Goal: Task Accomplishment & Management: Manage account settings

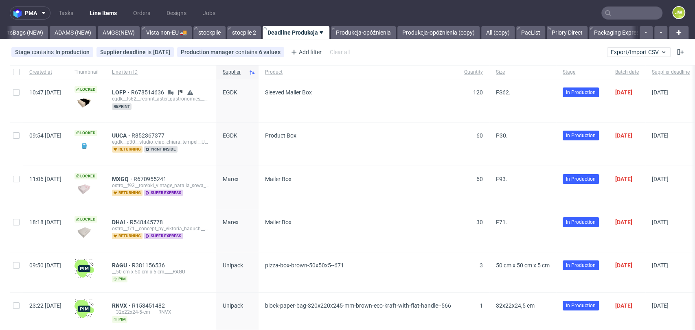
scroll to position [0, 2111]
click at [85, 33] on link "ADAMS (NEW)" at bounding box center [69, 32] width 46 height 13
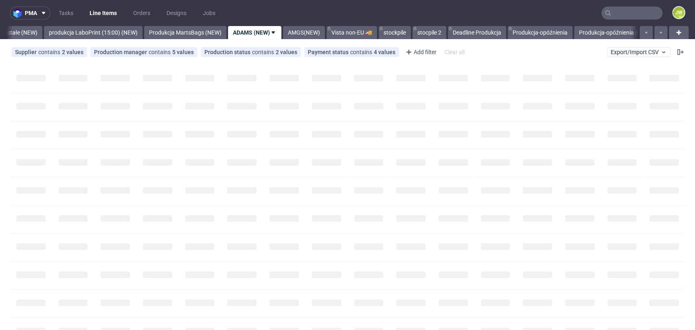
scroll to position [0, 1889]
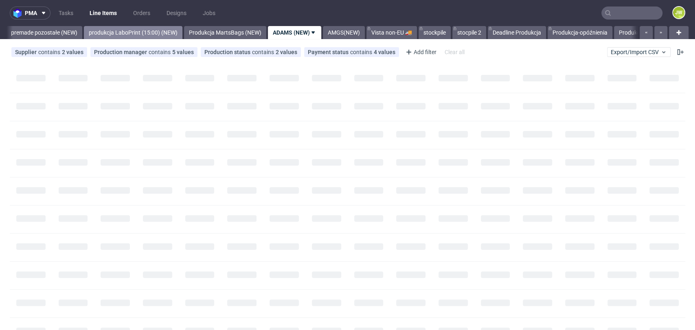
click at [147, 31] on link "produkcja LaboPrint (15:00) (NEW)" at bounding box center [133, 32] width 99 height 13
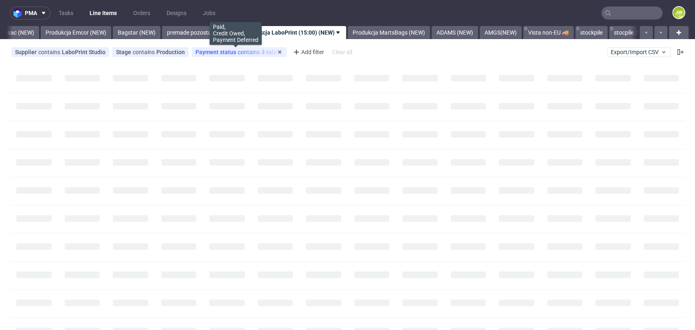
scroll to position [0, 1732]
click at [219, 33] on link "premade pozostałe (NEW)" at bounding box center [201, 32] width 76 height 13
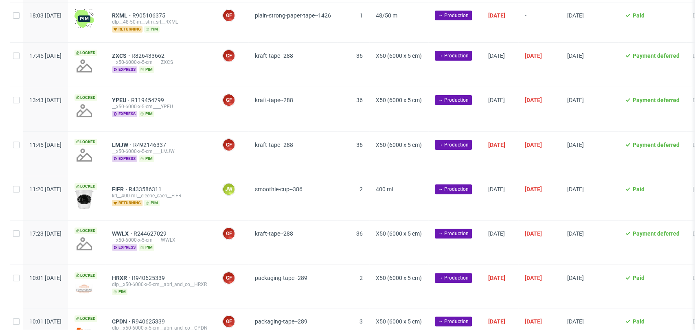
scroll to position [211, 0]
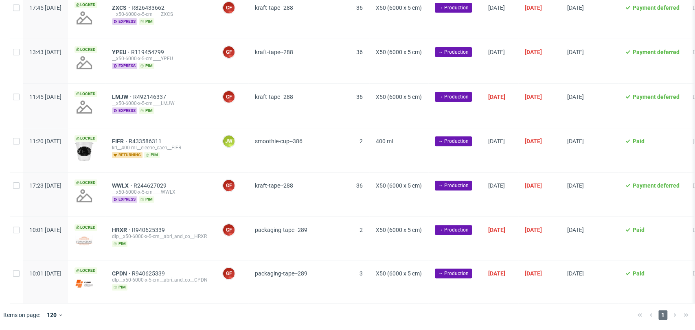
click at [326, 21] on span "kraft-tape--288" at bounding box center [293, 16] width 76 height 24
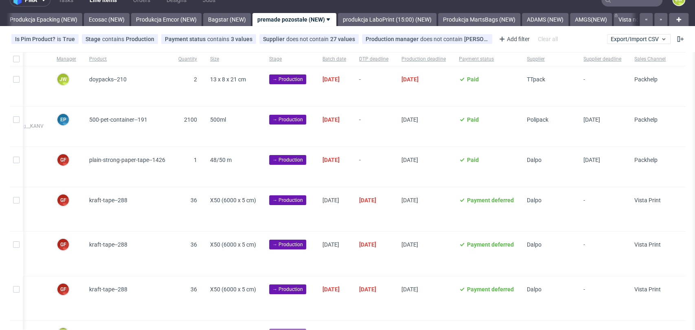
scroll to position [0, 0]
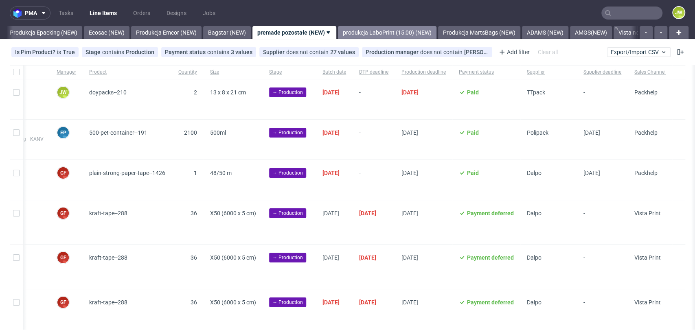
click at [386, 32] on link "produkcja LaboPrint (15:00) (NEW)" at bounding box center [387, 32] width 99 height 13
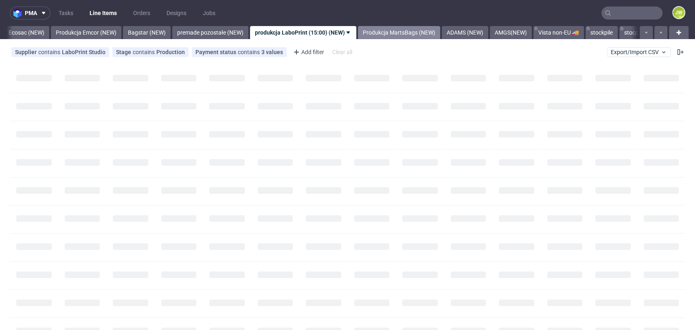
scroll to position [0, 1728]
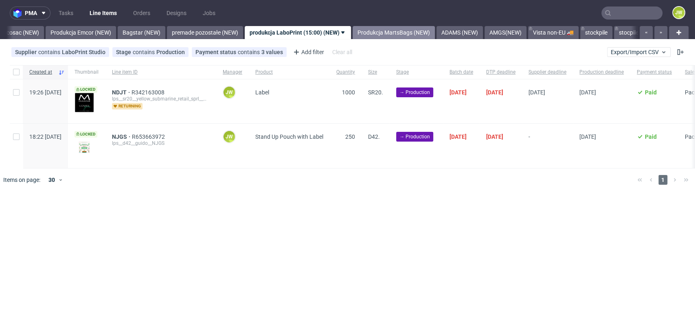
click at [401, 31] on link "Produkcja MartsBags (NEW)" at bounding box center [394, 32] width 82 height 13
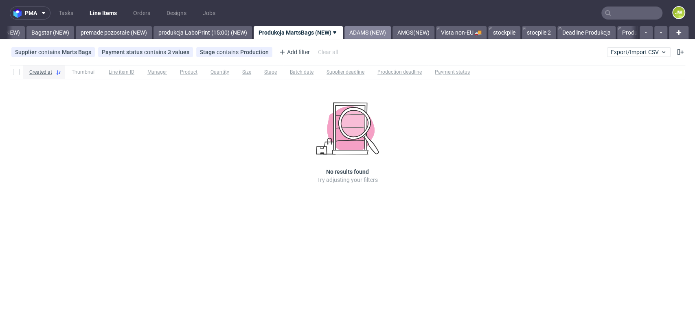
click at [391, 30] on link "ADAMS (NEW)" at bounding box center [368, 32] width 46 height 13
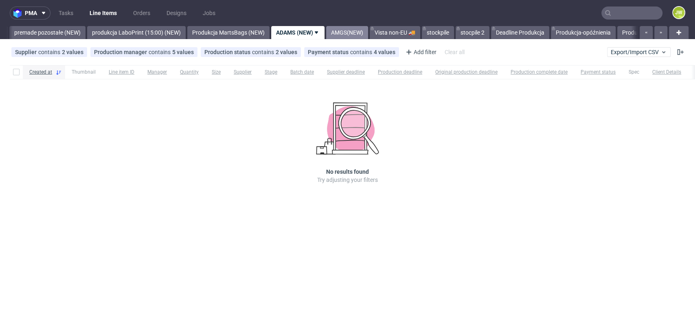
click at [368, 27] on link "AMGS(NEW)" at bounding box center [347, 32] width 42 height 13
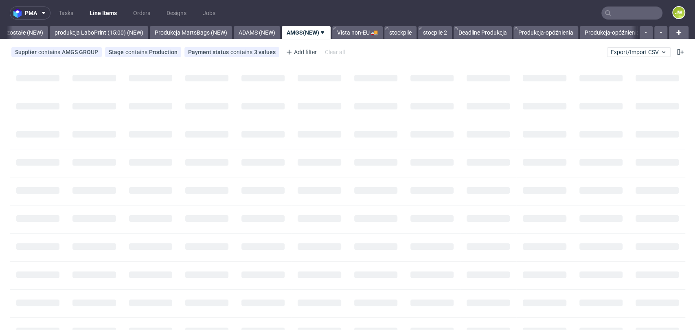
scroll to position [0, 1932]
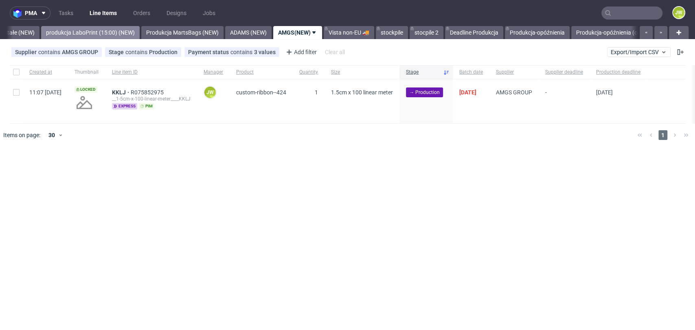
click at [92, 35] on link "produkcja LaboPrint (15:00) (NEW)" at bounding box center [90, 32] width 99 height 13
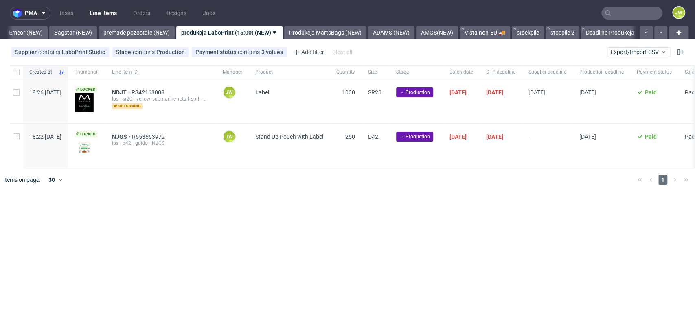
scroll to position [0, 1728]
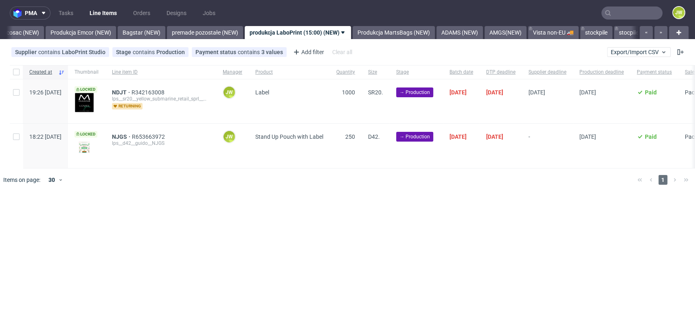
click at [161, 213] on div "pma Tasks Line Items Orders Designs Jobs JW All DTP Late Shipped Shipments DTP …" at bounding box center [347, 165] width 695 height 330
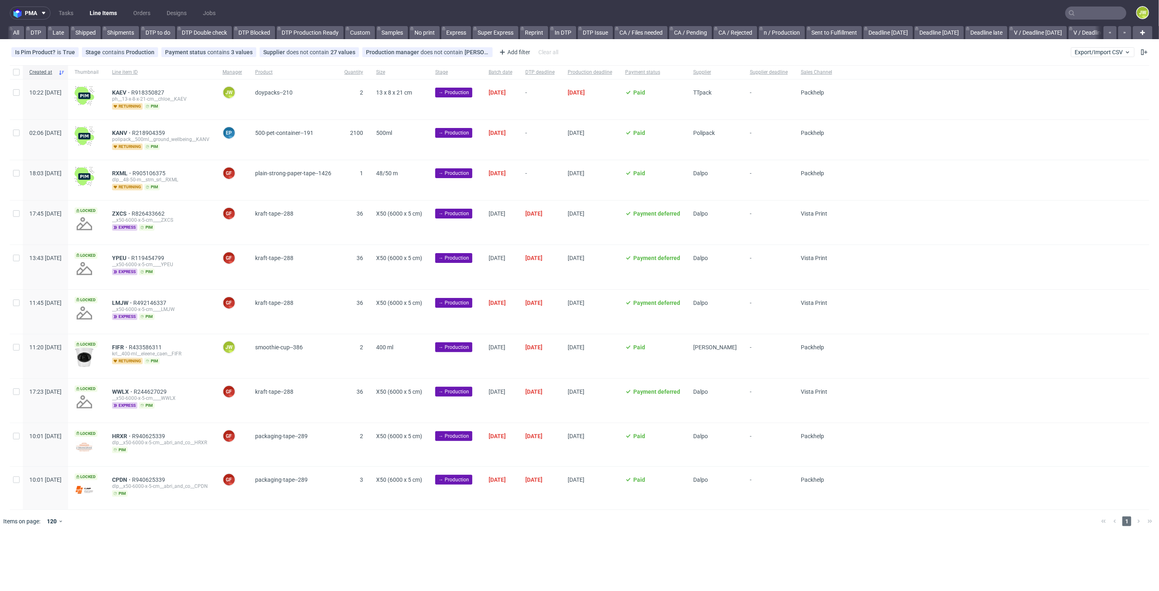
scroll to position [0, 1406]
click at [617, 34] on link "produkcja LaboPrint (15:00) (NEW)" at bounding box center [623, 32] width 99 height 13
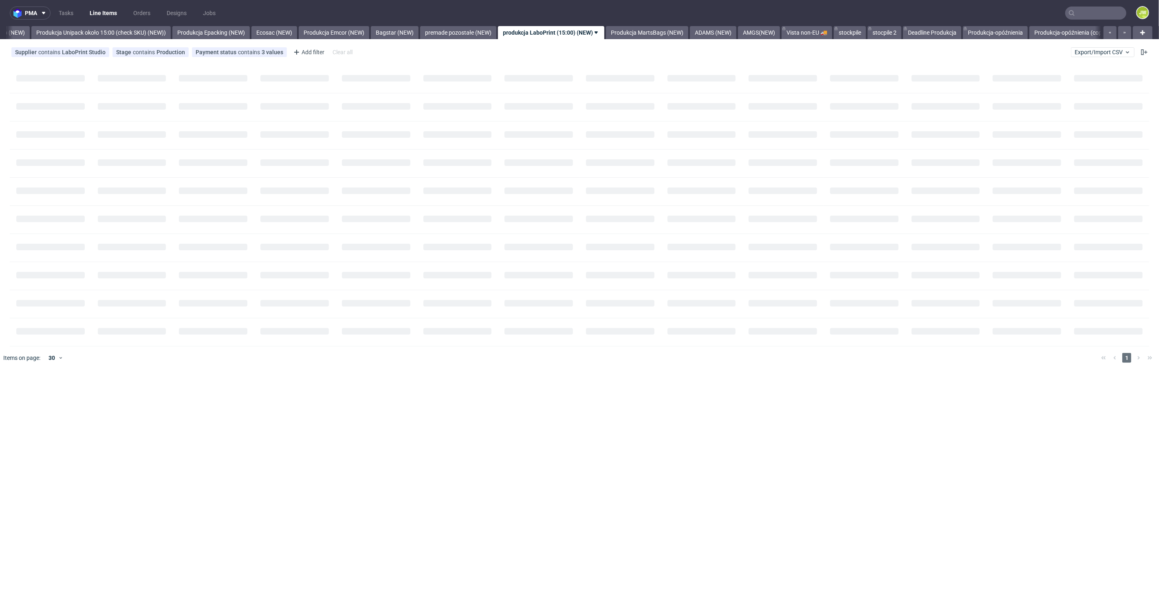
scroll to position [0, 1495]
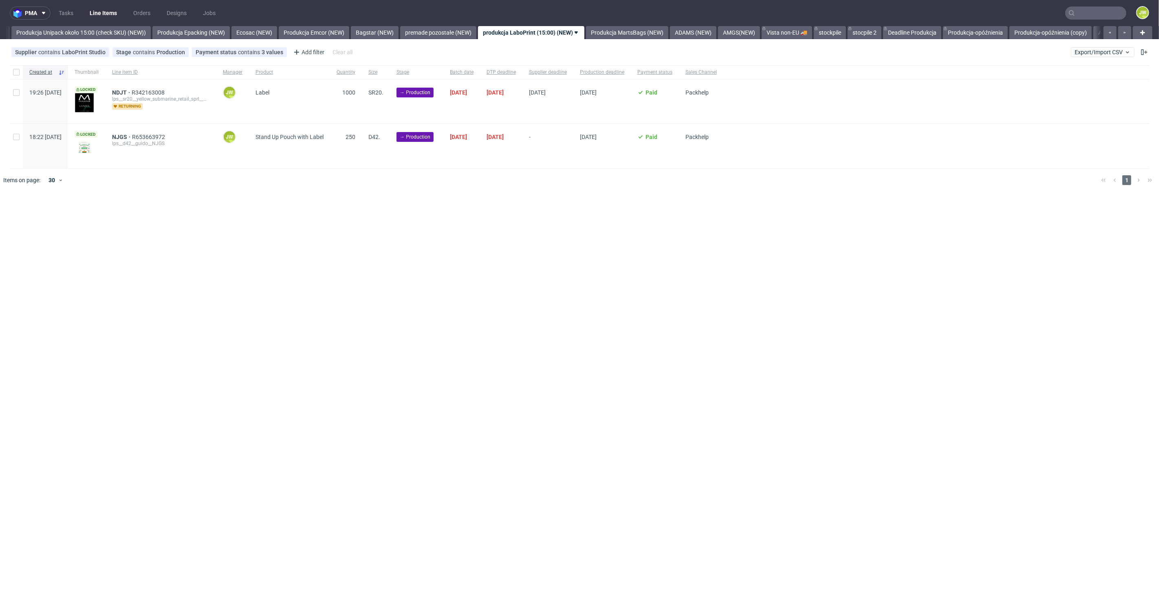
click at [470, 22] on nav "pma Tasks Line Items Orders Designs Jobs JW" at bounding box center [579, 13] width 1159 height 26
click at [469, 29] on link "premade pozostałe (NEW)" at bounding box center [438, 32] width 76 height 13
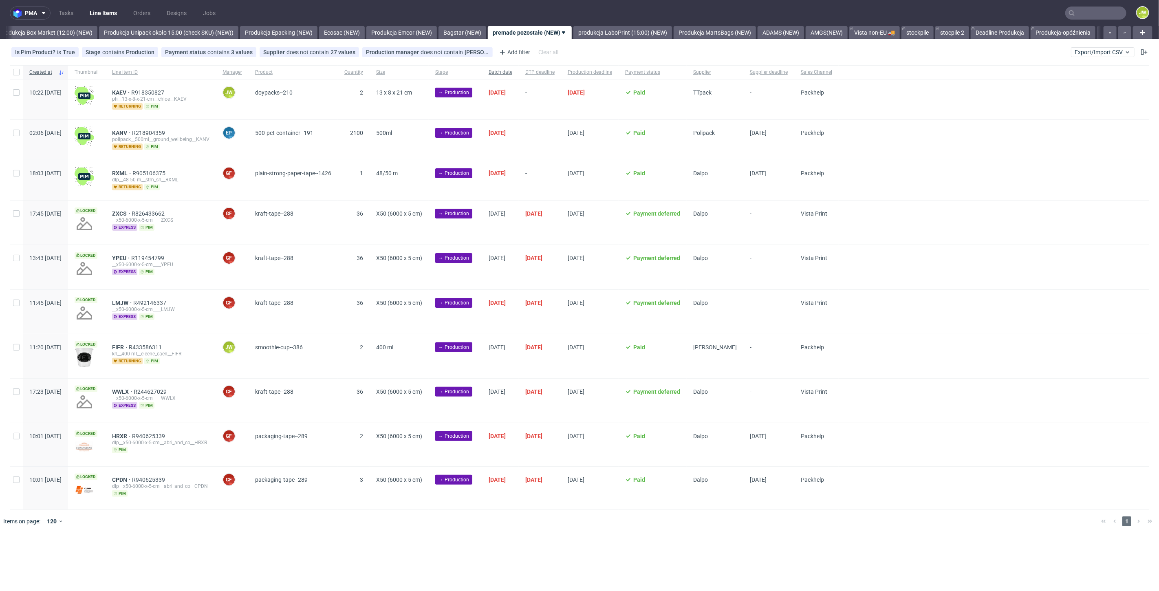
scroll to position [0, 1406]
click at [630, 34] on link "produkcja LaboPrint (15:00) (NEW)" at bounding box center [623, 32] width 99 height 13
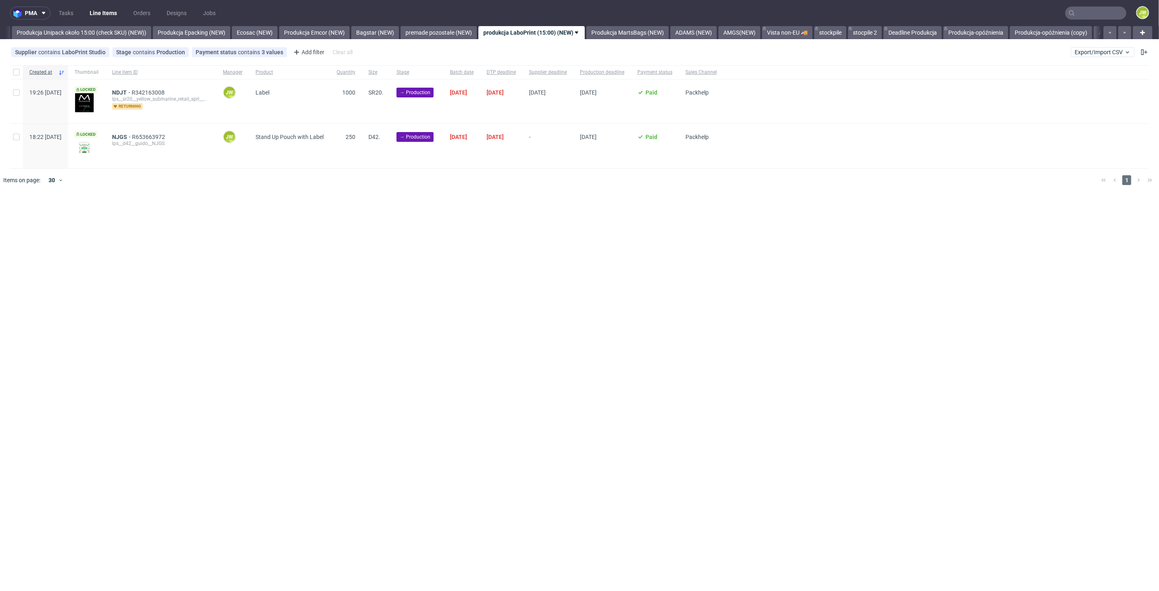
scroll to position [0, 1495]
click at [15, 73] on input "checkbox" at bounding box center [16, 72] width 7 height 7
checkbox input "true"
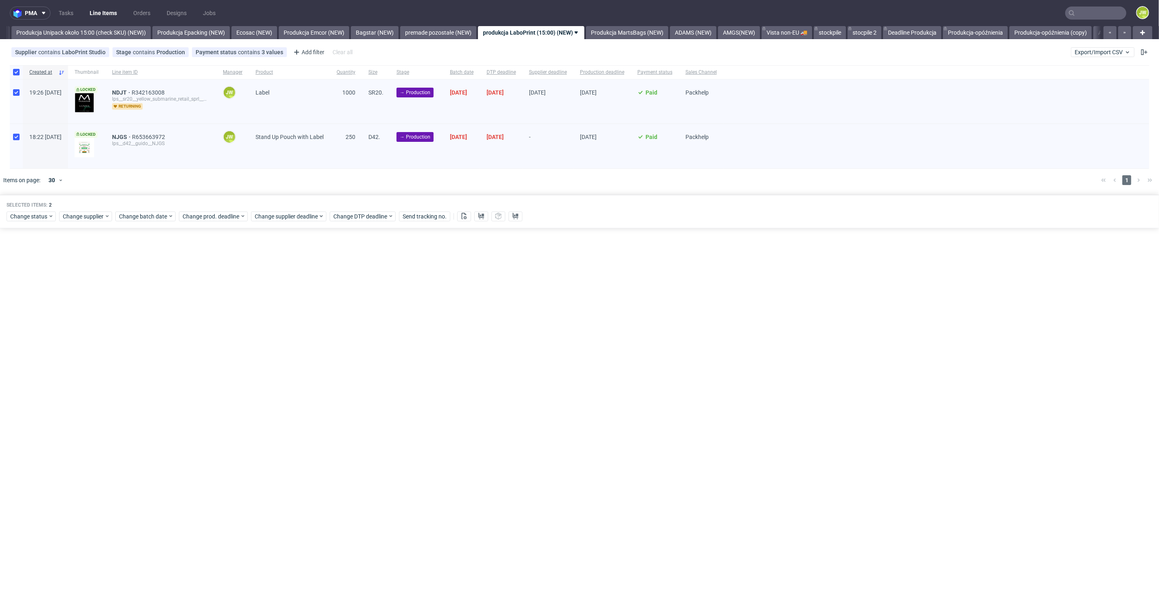
click at [155, 210] on div "Change status Change supplier Change batch date Change prod. deadline Change su…" at bounding box center [580, 216] width 1146 height 12
click at [154, 216] on span "Change batch date" at bounding box center [143, 216] width 49 height 8
click at [155, 309] on span "19" at bounding box center [157, 307] width 7 height 8
click at [213, 356] on button "Save" at bounding box center [212, 353] width 20 height 13
click at [193, 219] on span "Change prod. deadline" at bounding box center [211, 216] width 57 height 8
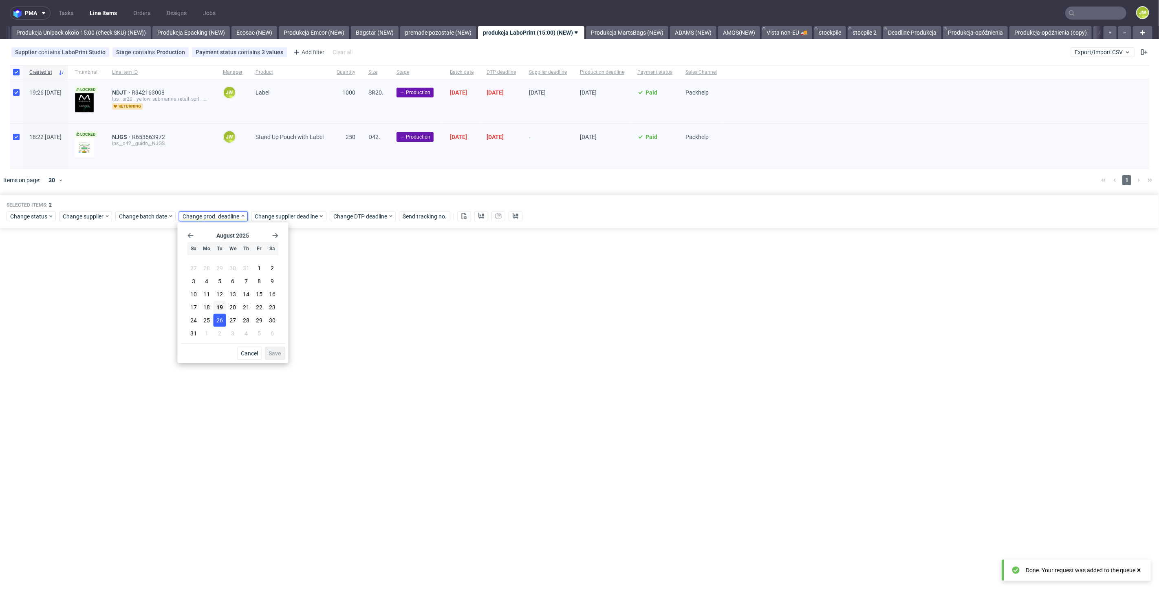
click at [223, 322] on button "26" at bounding box center [219, 320] width 13 height 13
click at [274, 353] on span "Save" at bounding box center [275, 353] width 13 height 6
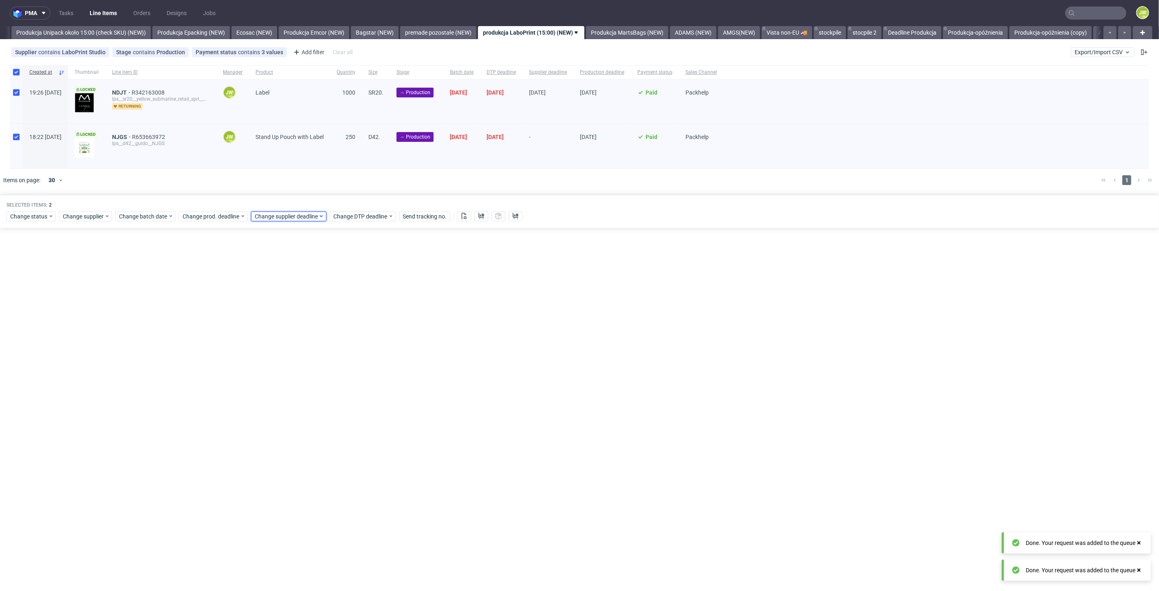
click at [283, 213] on span "Change supplier deadline" at bounding box center [287, 216] width 64 height 8
drag, startPoint x: 288, startPoint y: 323, endPoint x: 307, endPoint y: 339, distance: 25.7
click at [288, 323] on button "26" at bounding box center [292, 320] width 13 height 13
click at [344, 354] on span "Save" at bounding box center [347, 353] width 13 height 6
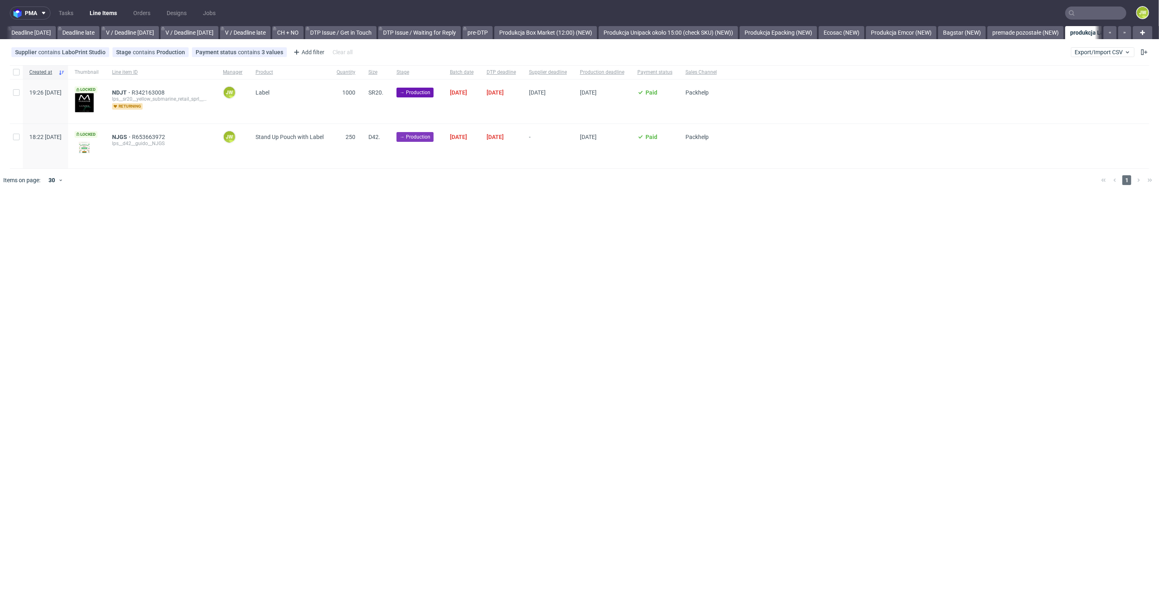
scroll to position [0, 1161]
click at [14, 74] on input "checkbox" at bounding box center [16, 72] width 7 height 7
checkbox input "true"
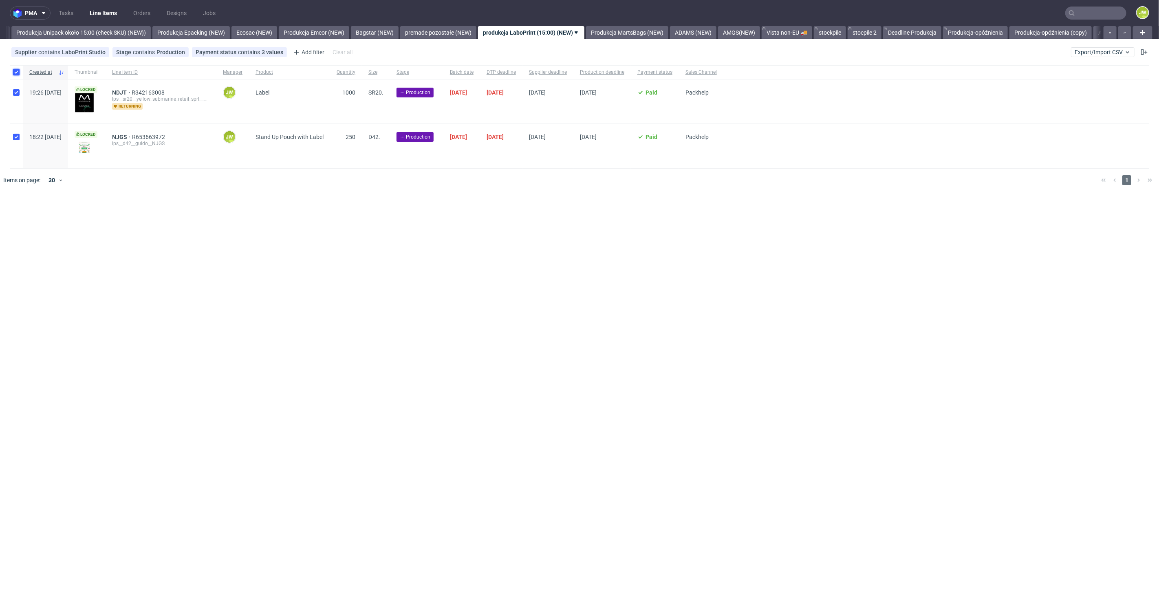
checkbox input "true"
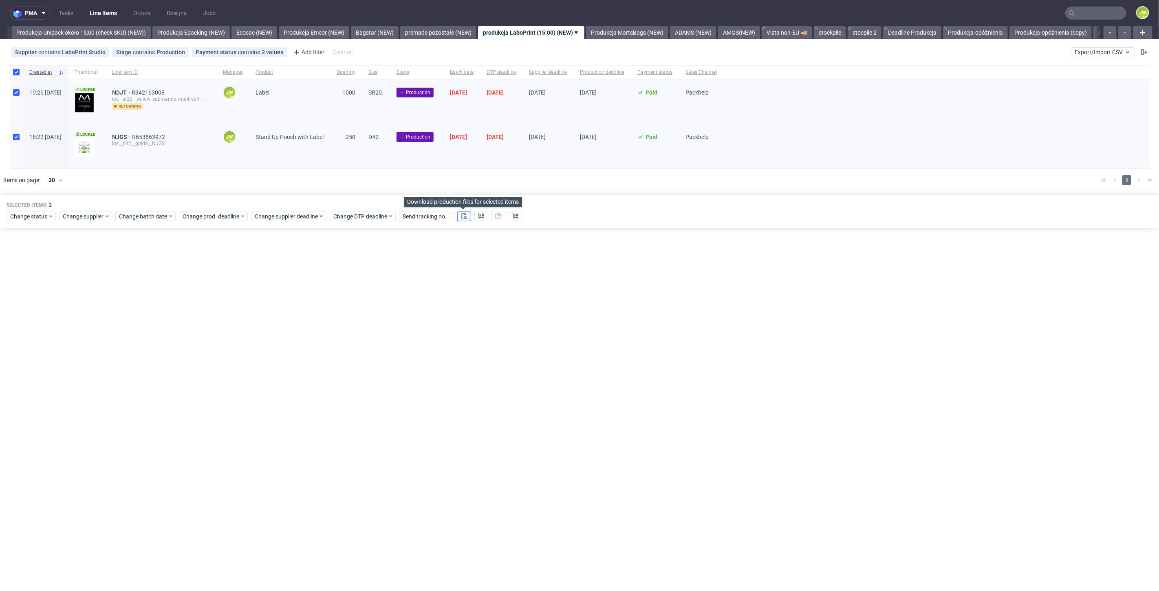
click at [464, 220] on button at bounding box center [464, 216] width 14 height 10
click at [480, 218] on icon at bounding box center [481, 216] width 7 height 7
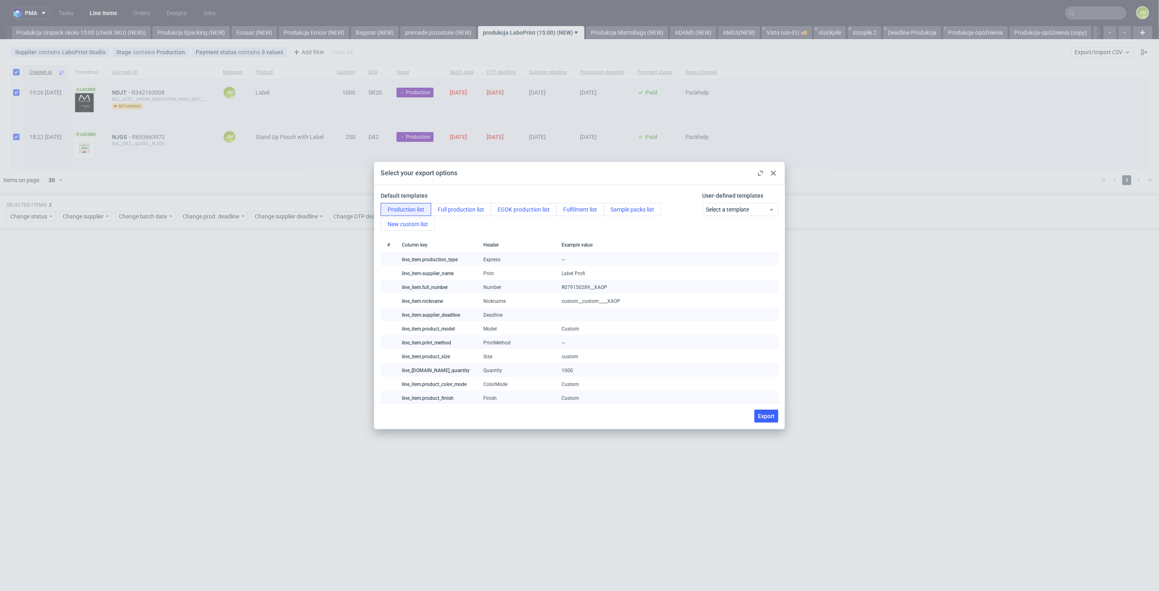
drag, startPoint x: 761, startPoint y: 413, endPoint x: 755, endPoint y: 419, distance: 9.0
click at [761, 414] on span "Export" at bounding box center [766, 416] width 17 height 6
checkbox input "false"
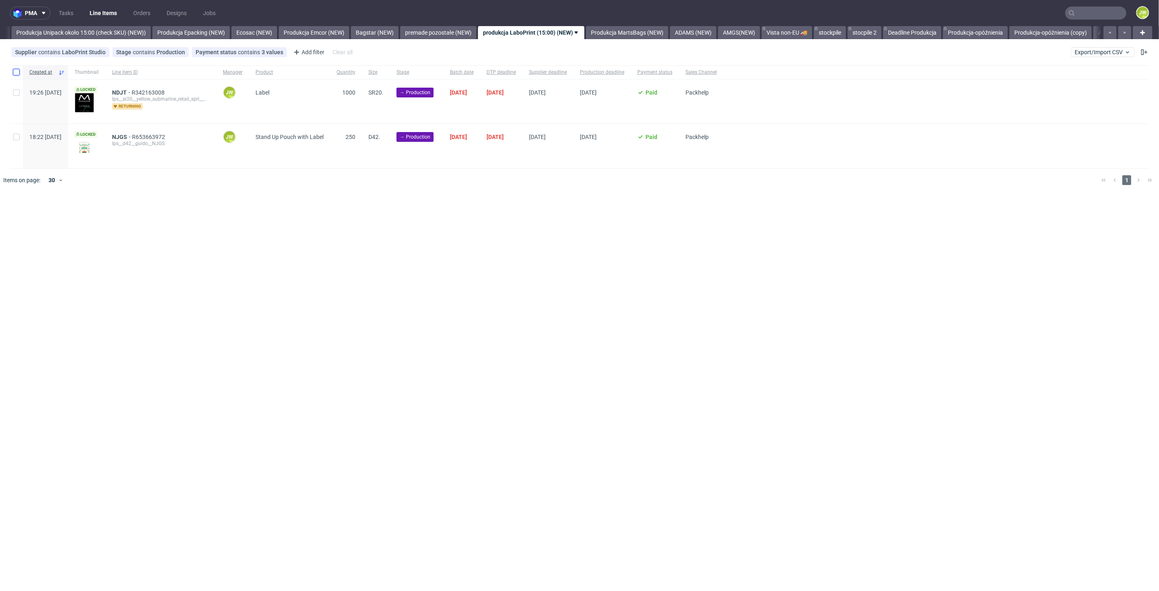
click at [18, 73] on input "checkbox" at bounding box center [16, 72] width 7 height 7
checkbox input "true"
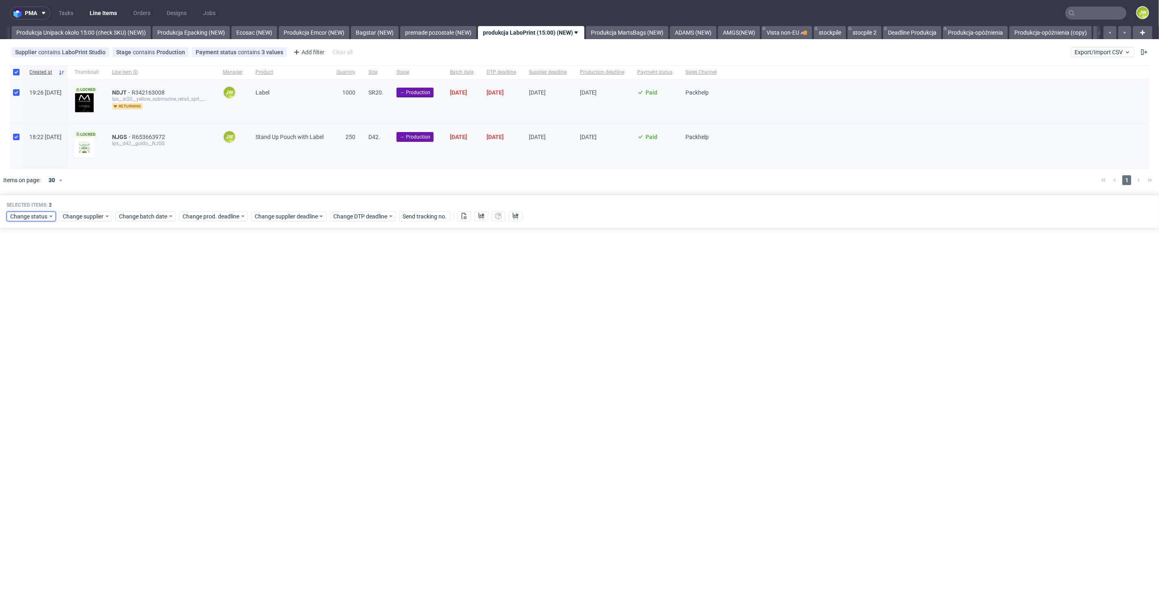
click at [27, 213] on span "Change status" at bounding box center [29, 216] width 38 height 8
click at [29, 275] on span "In Production" at bounding box center [30, 276] width 41 height 11
click at [87, 338] on span "Save" at bounding box center [93, 337] width 13 height 6
click at [636, 26] on link "Produkcja MartsBags (NEW)" at bounding box center [627, 32] width 82 height 13
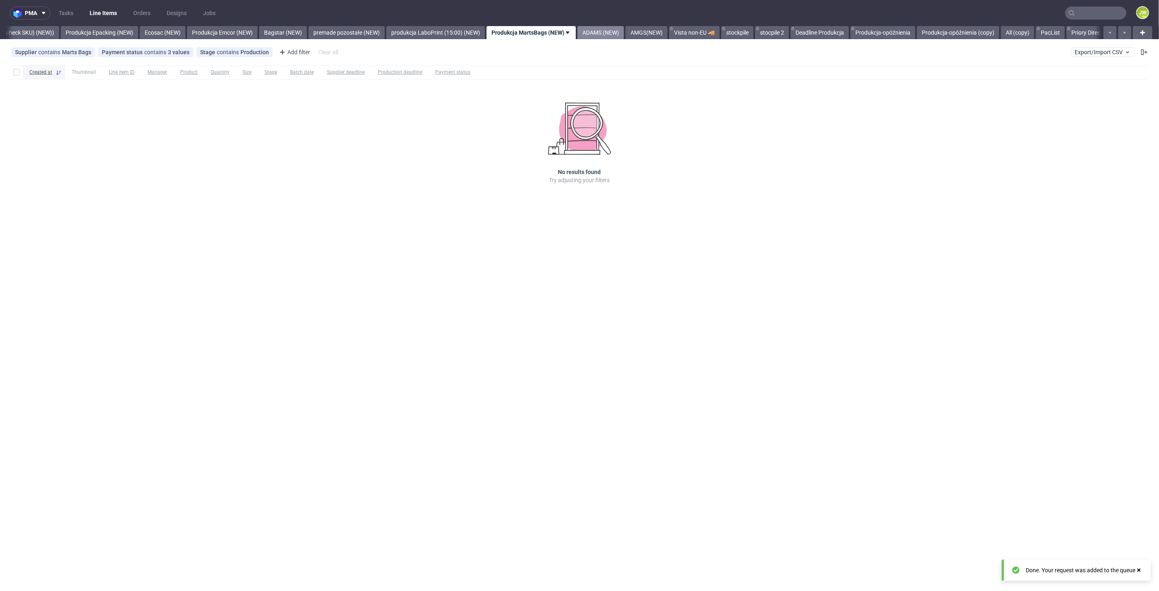
click at [621, 29] on link "ADAMS (NEW)" at bounding box center [600, 32] width 46 height 13
click at [596, 36] on link "AMGS(NEW)" at bounding box center [580, 32] width 42 height 13
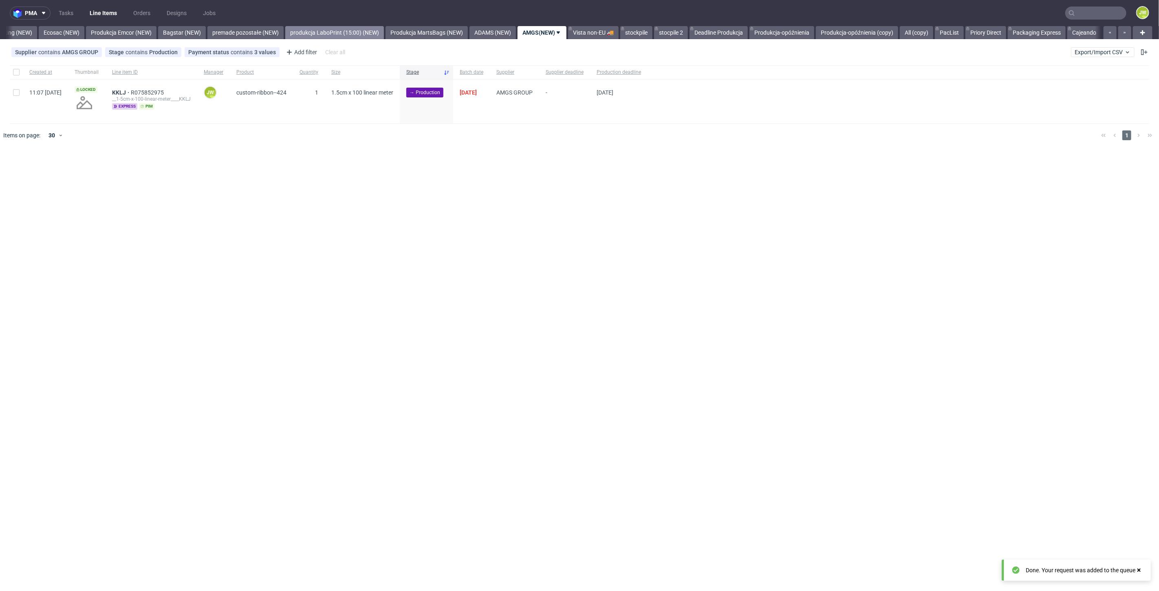
click at [342, 29] on link "produkcja LaboPrint (15:00) (NEW)" at bounding box center [334, 32] width 99 height 13
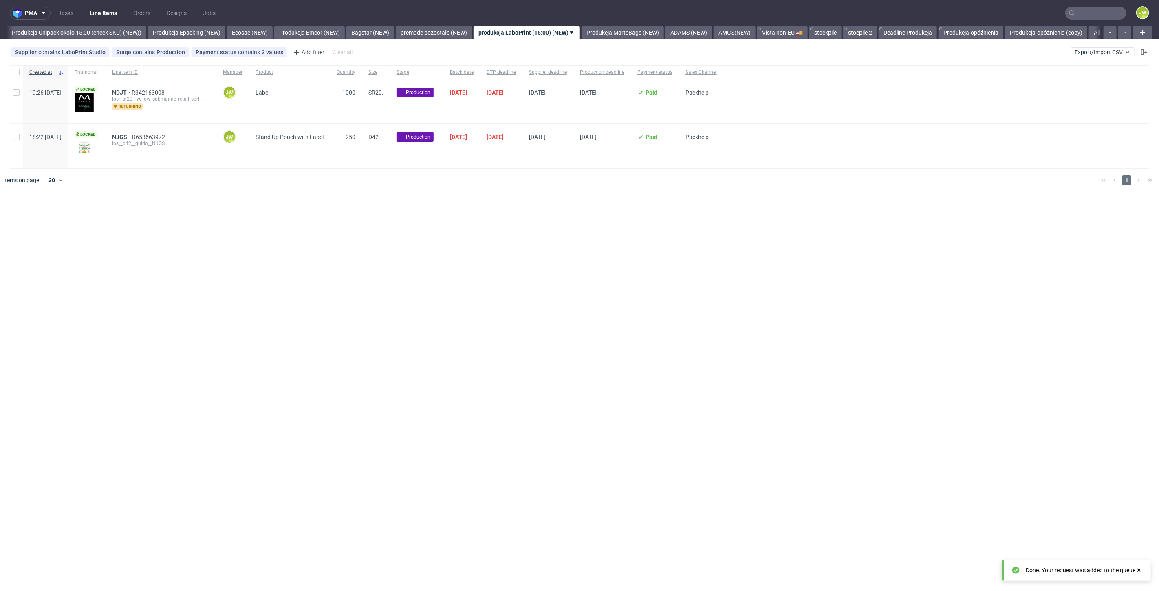
scroll to position [0, 1495]
drag, startPoint x: 398, startPoint y: 223, endPoint x: 393, endPoint y: 228, distance: 7.2
click at [399, 223] on div "pma Tasks Line Items Orders Designs Jobs JW All DTP Late Shipped Shipments DTP …" at bounding box center [579, 295] width 1159 height 591
click at [372, 283] on div "pma Tasks Line Items Orders Designs Jobs JW All DTP Late Shipped Shipments DTP …" at bounding box center [579, 295] width 1159 height 591
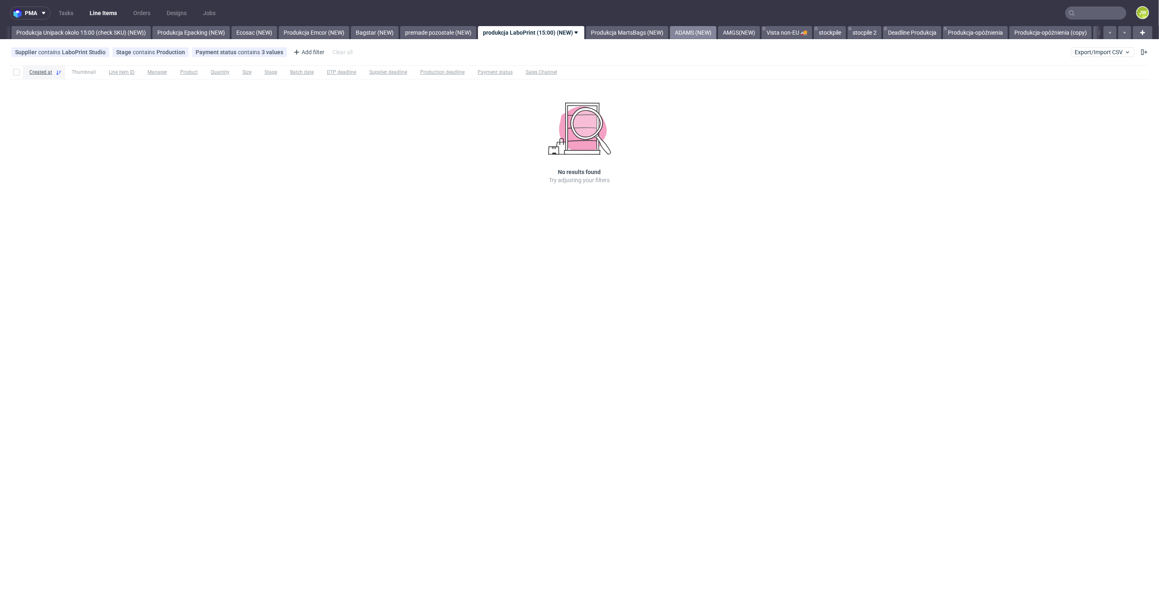
click at [709, 28] on link "ADAMS (NEW)" at bounding box center [693, 32] width 46 height 13
click at [601, 35] on link "AMGS(NEW)" at bounding box center [580, 32] width 42 height 13
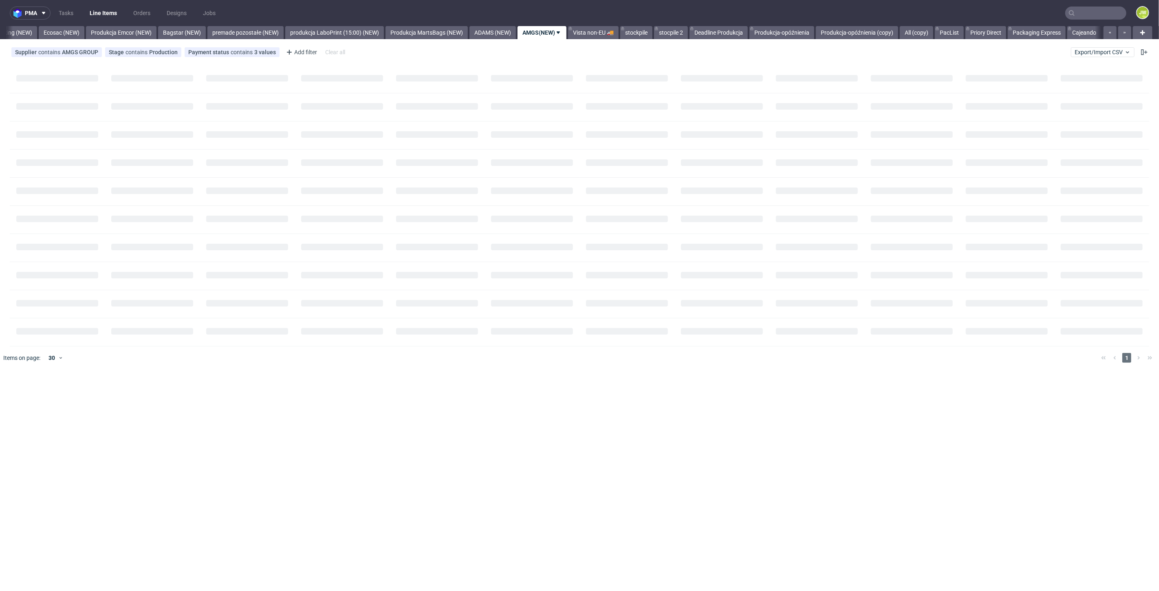
scroll to position [0, 1698]
click at [19, 75] on div at bounding box center [16, 72] width 13 height 14
checkbox input "true"
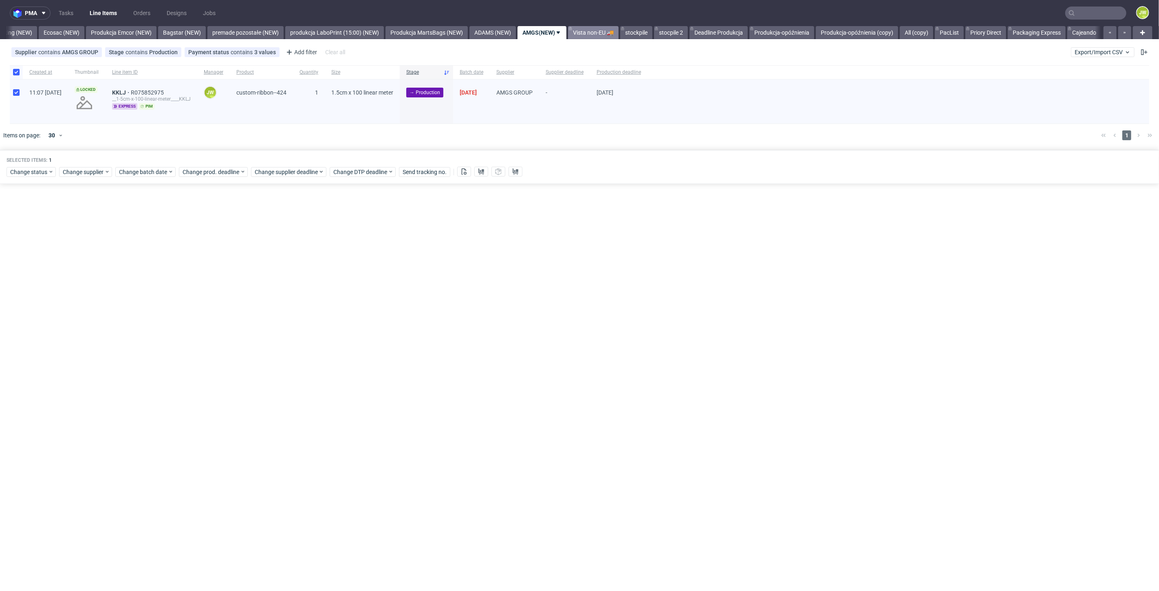
click at [613, 35] on link "Vista non-EU 🚚" at bounding box center [593, 32] width 51 height 13
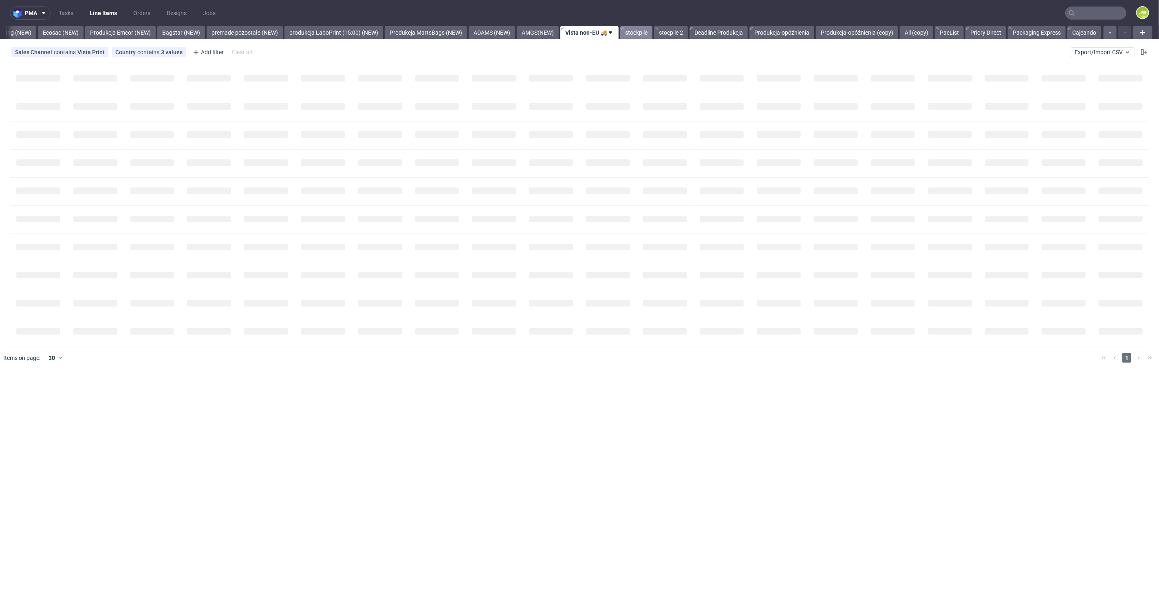
click at [627, 35] on link "stockpile" at bounding box center [636, 32] width 32 height 13
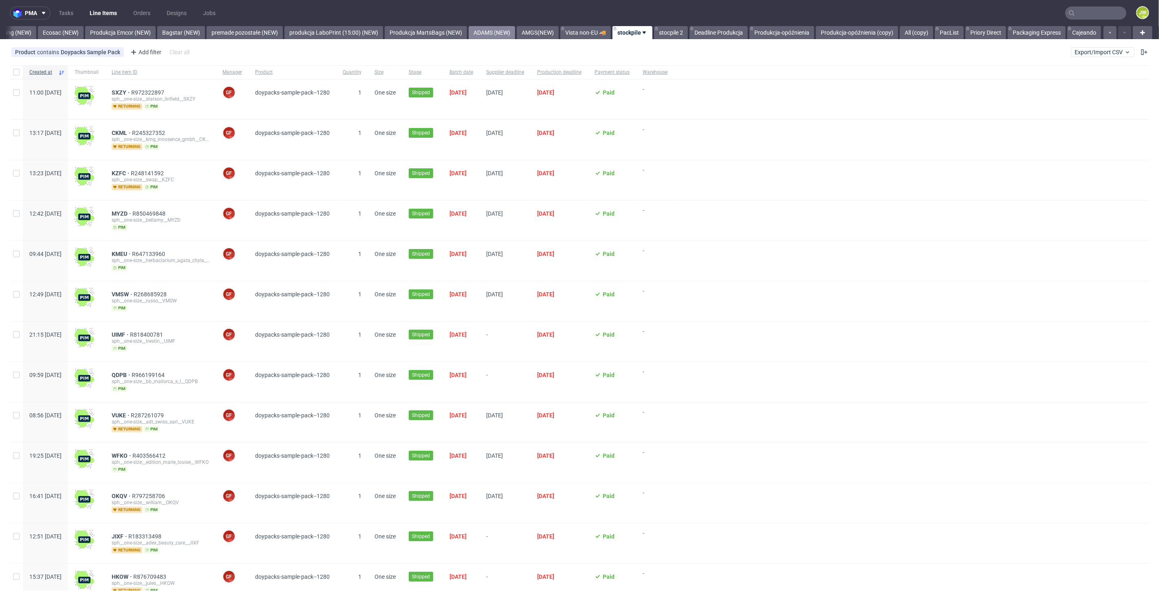
click at [507, 32] on link "ADAMS (NEW)" at bounding box center [492, 32] width 46 height 13
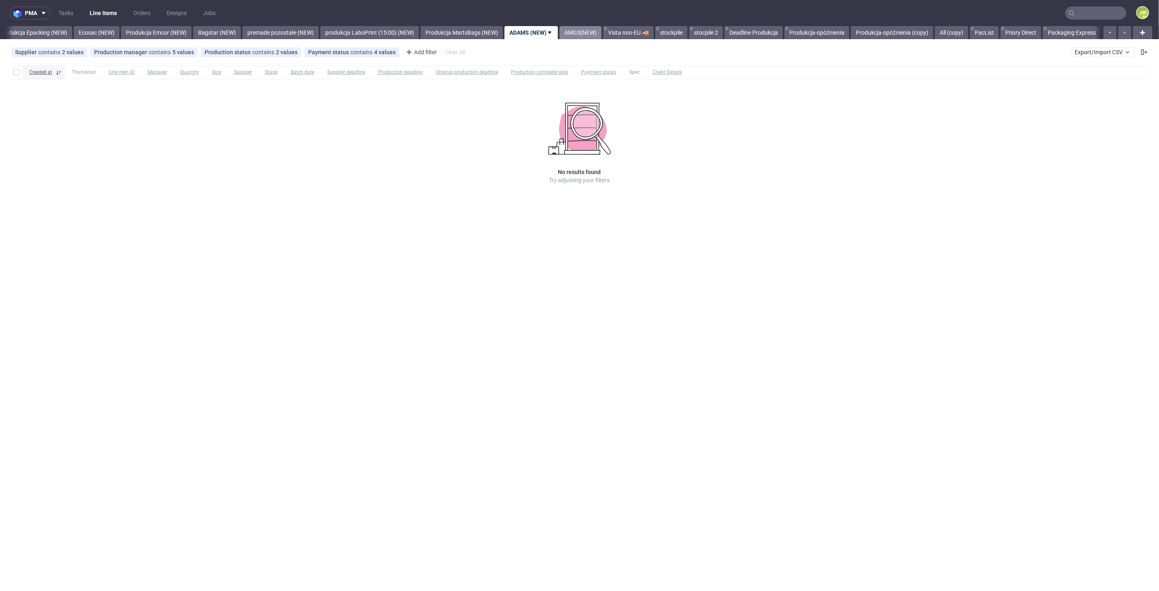
click at [601, 33] on link "AMGS(NEW)" at bounding box center [580, 32] width 42 height 13
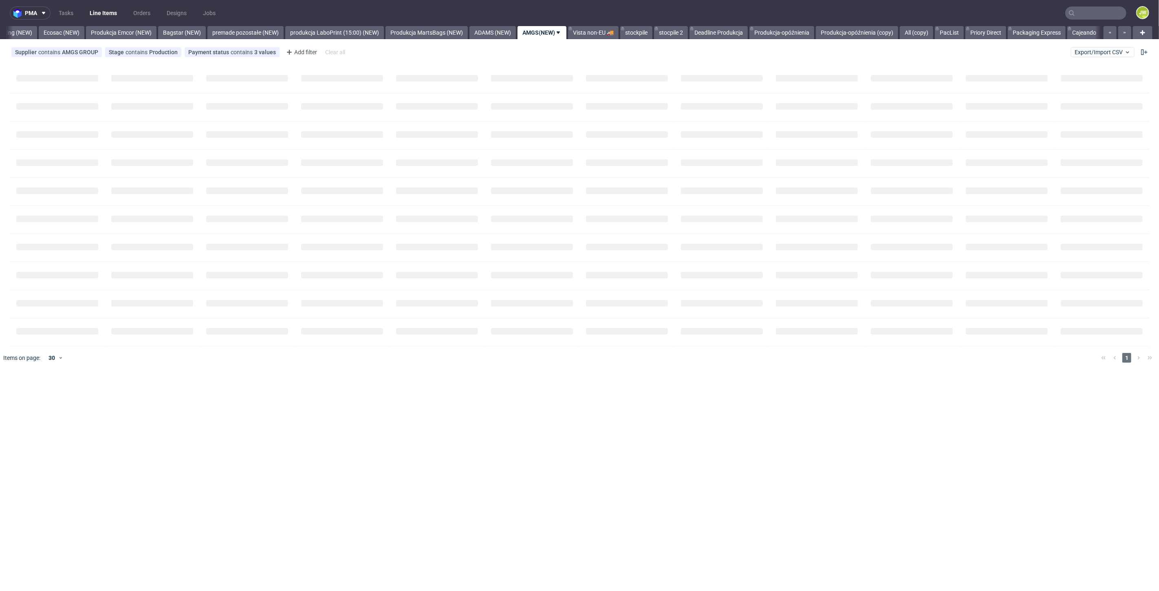
scroll to position [0, 1698]
click at [19, 73] on input "checkbox" at bounding box center [16, 72] width 7 height 7
checkbox input "true"
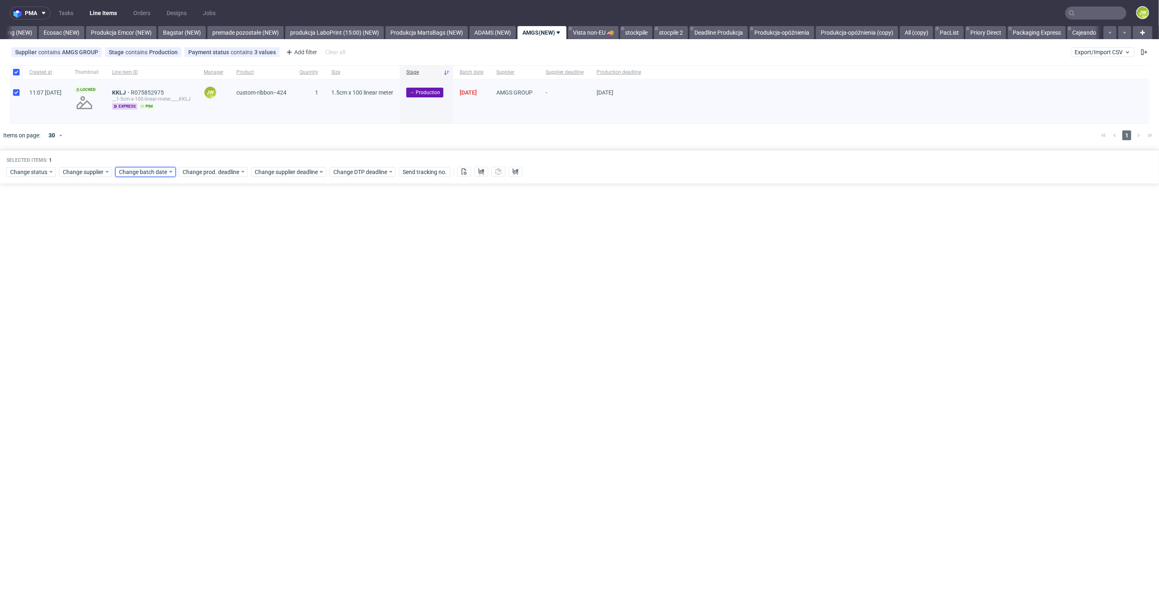
click at [158, 169] on span "Change batch date" at bounding box center [143, 172] width 49 height 8
click at [154, 267] on button "19" at bounding box center [157, 262] width 13 height 13
click at [227, 314] on div "pma Tasks Line Items Orders Designs Jobs JW All DTP Late Shipped Shipments DTP …" at bounding box center [579, 295] width 1159 height 591
click at [216, 312] on div "pma Tasks Line Items Orders Designs Jobs JW All DTP Late Shipped Shipments DTP …" at bounding box center [579, 295] width 1159 height 591
click at [143, 172] on span "Change batch date" at bounding box center [143, 172] width 49 height 8
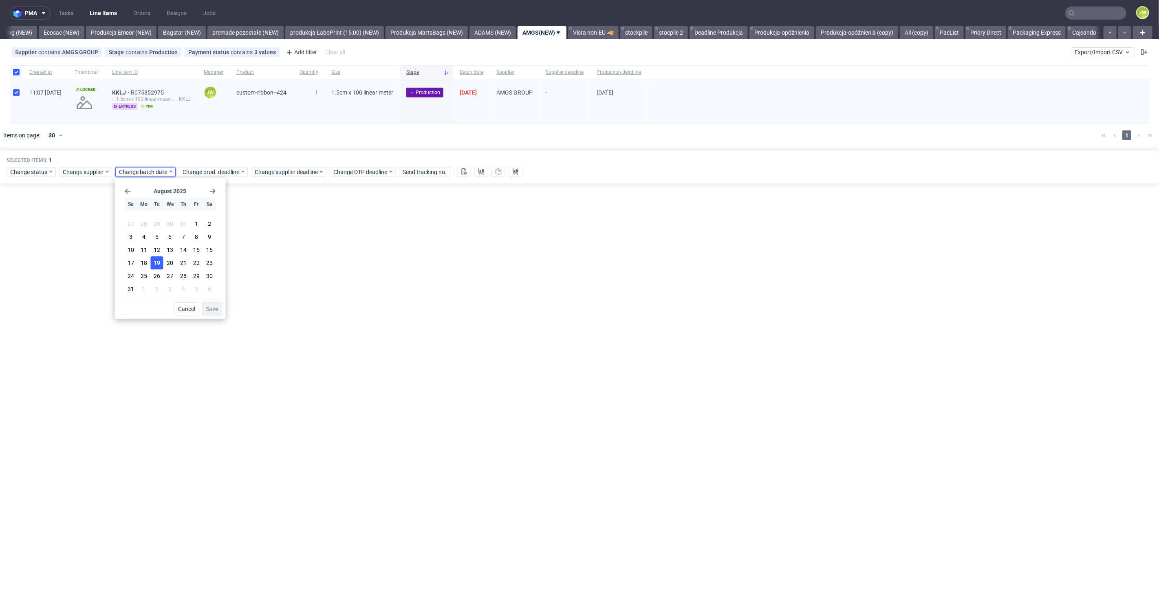
click at [162, 267] on button "19" at bounding box center [157, 262] width 13 height 13
drag, startPoint x: 209, startPoint y: 310, endPoint x: 210, endPoint y: 218, distance: 92.1
click at [209, 310] on span "Save" at bounding box center [212, 309] width 13 height 6
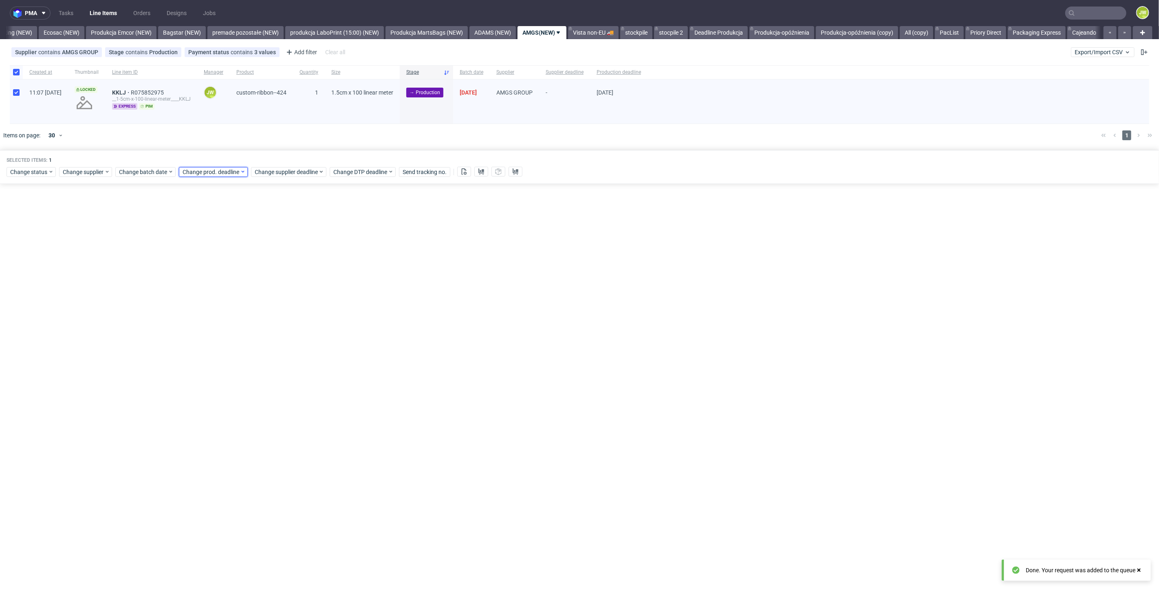
click at [200, 174] on span "Change prod. deadline" at bounding box center [211, 172] width 57 height 8
click at [217, 272] on span "26" at bounding box center [219, 276] width 7 height 8
drag, startPoint x: 275, startPoint y: 308, endPoint x: 273, endPoint y: 242, distance: 66.0
click at [275, 307] on span "Save" at bounding box center [275, 309] width 13 height 6
click at [275, 172] on span "Change supplier deadline" at bounding box center [287, 172] width 64 height 8
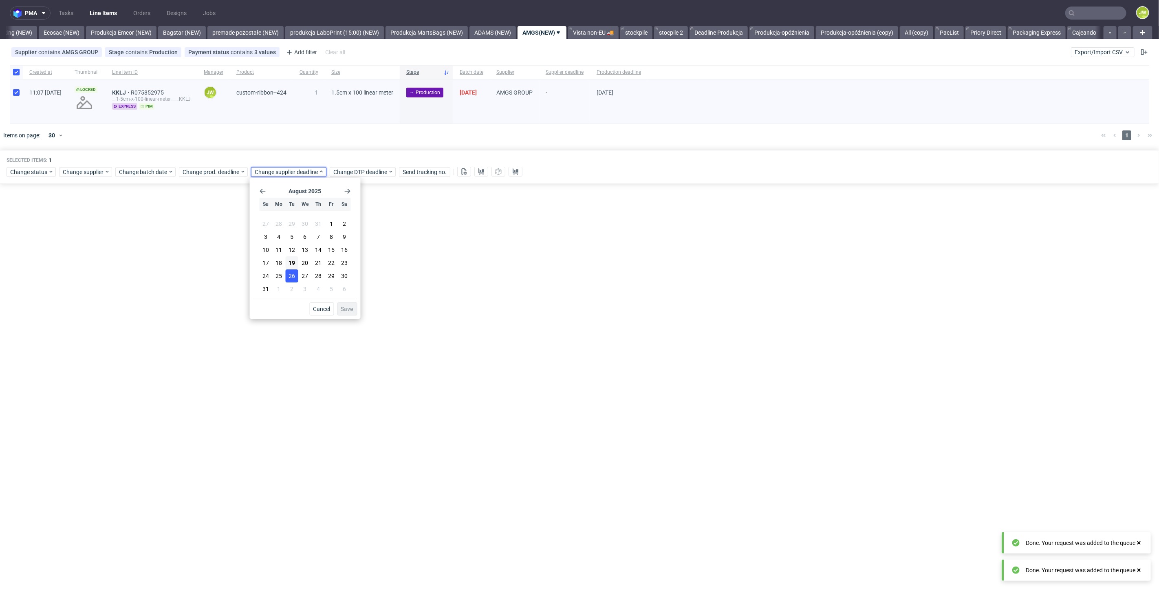
click at [289, 274] on span "26" at bounding box center [291, 276] width 7 height 8
click at [350, 311] on span "Save" at bounding box center [347, 309] width 13 height 6
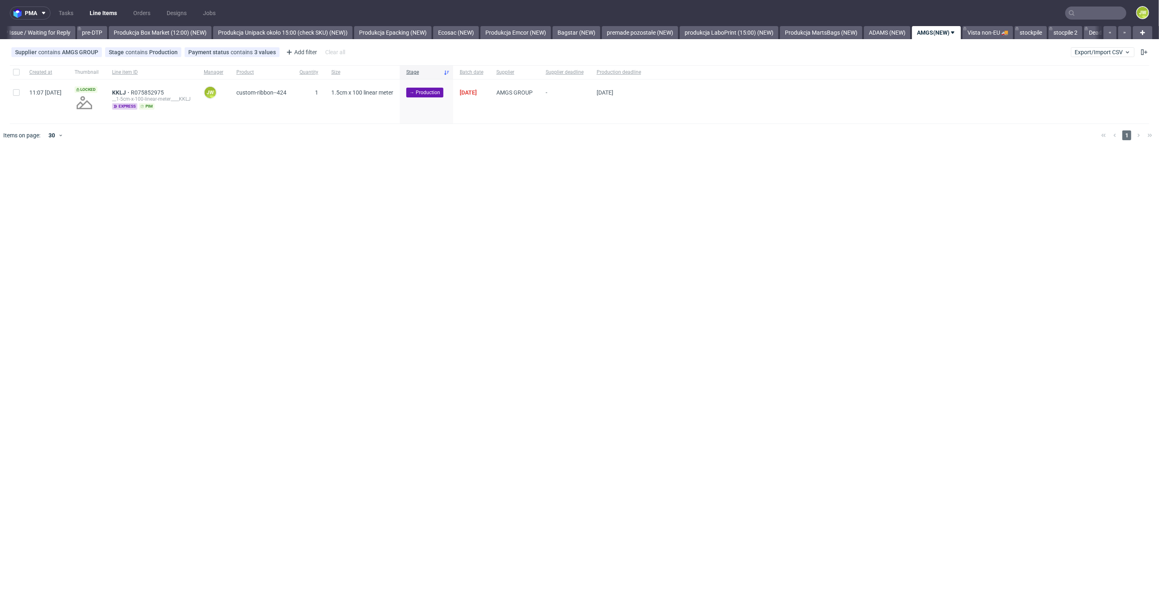
scroll to position [0, 1455]
click at [481, 138] on div at bounding box center [591, 135] width 1006 height 23
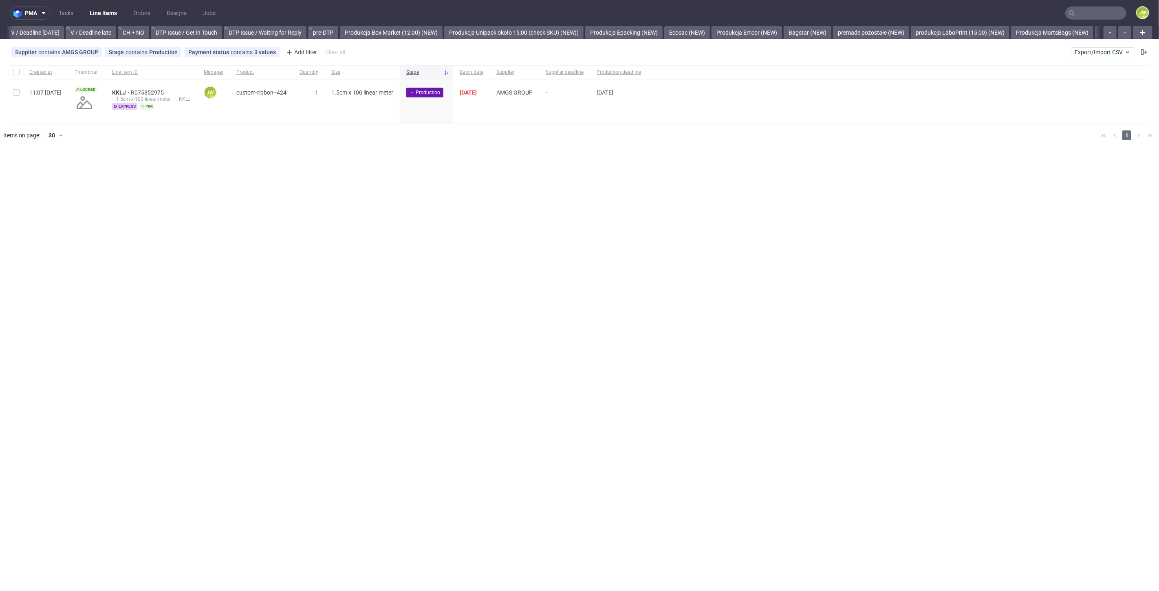
scroll to position [0, 1349]
click at [457, 216] on div "pma Tasks Line Items Orders Designs Jobs JW All DTP Late Shipped Shipments DTP …" at bounding box center [579, 295] width 1159 height 591
click at [15, 74] on input "checkbox" at bounding box center [16, 72] width 7 height 7
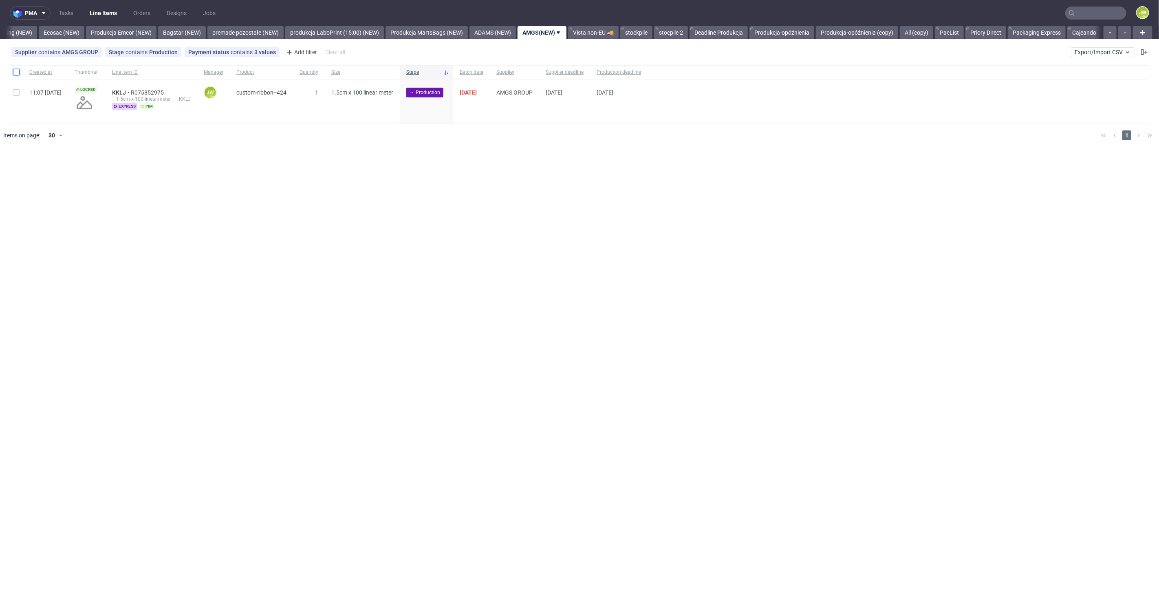
checkbox input "true"
click at [465, 172] on icon at bounding box center [464, 171] width 7 height 7
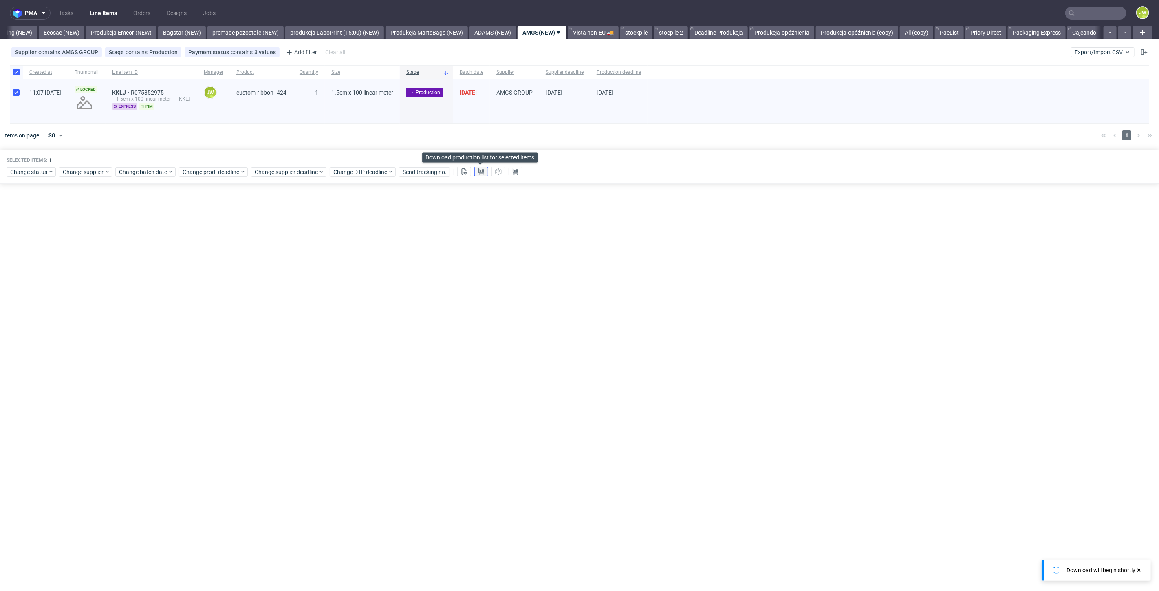
click at [482, 172] on icon at bounding box center [481, 171] width 7 height 7
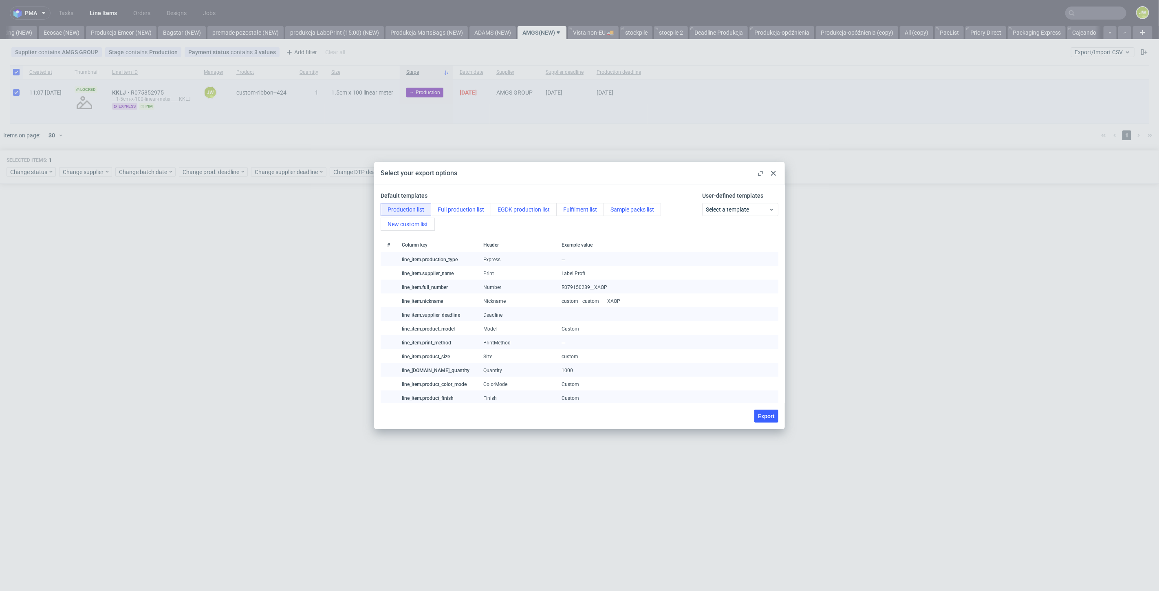
click at [766, 426] on div "Export" at bounding box center [579, 416] width 411 height 26
click at [766, 422] on button "Export" at bounding box center [766, 415] width 24 height 13
checkbox input "false"
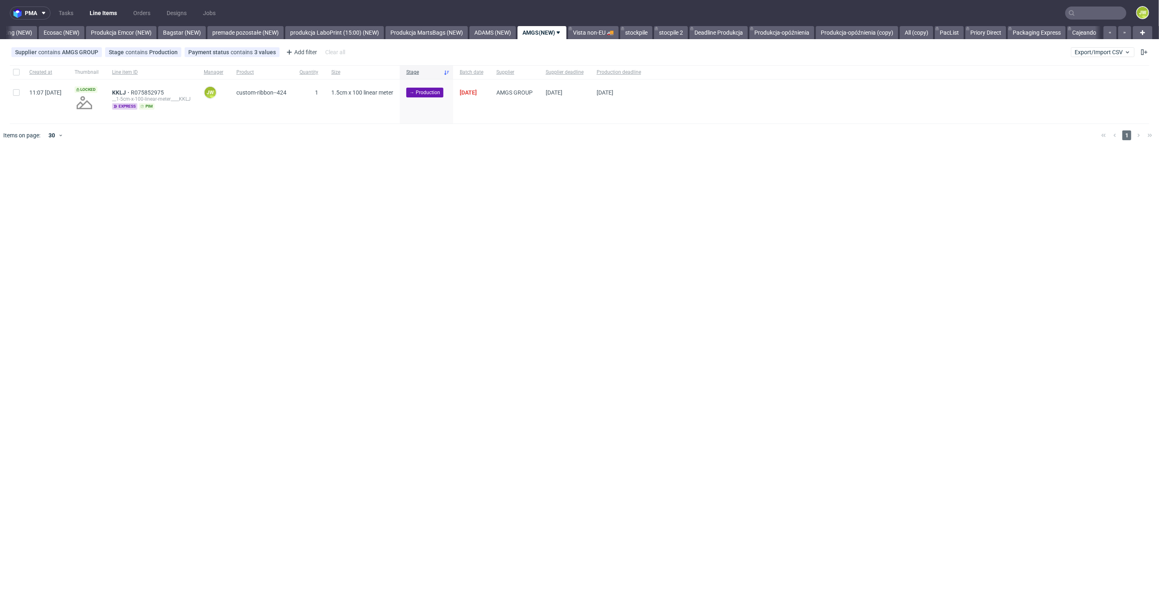
click at [503, 293] on div "pma Tasks Line Items Orders Designs Jobs JW All DTP Late Shipped Shipments DTP …" at bounding box center [579, 295] width 1159 height 591
click at [18, 71] on input "checkbox" at bounding box center [16, 72] width 7 height 7
checkbox input "true"
click at [25, 169] on span "Change status" at bounding box center [29, 172] width 38 height 8
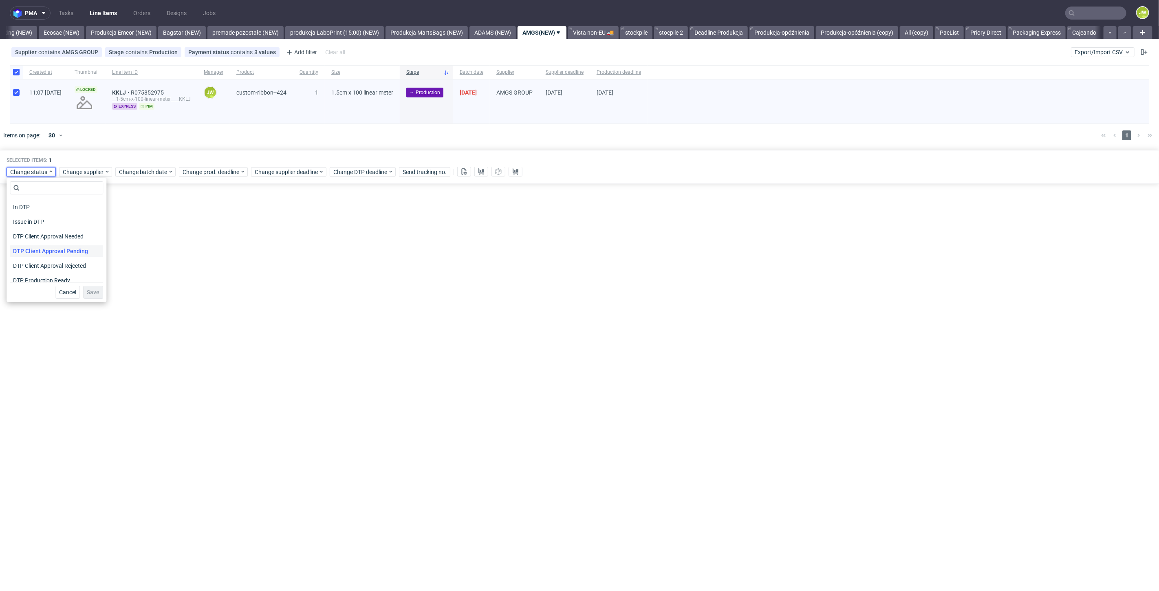
scroll to position [45, 0]
click at [26, 273] on span "In Production" at bounding box center [30, 276] width 41 height 11
click at [90, 291] on span "Save" at bounding box center [93, 292] width 13 height 6
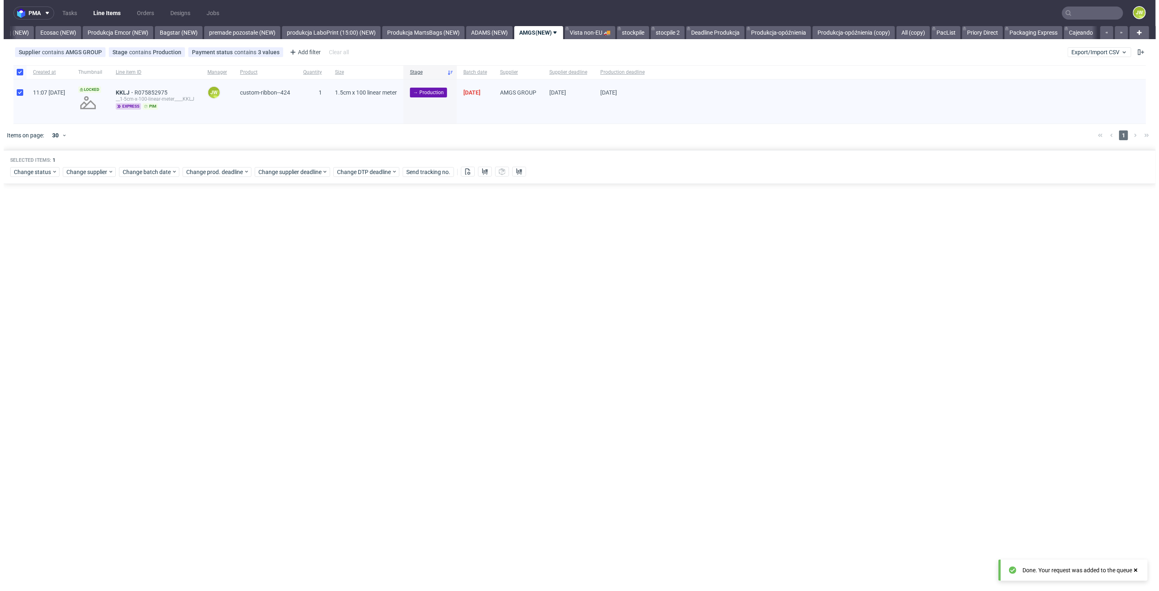
scroll to position [0, 1698]
click at [593, 32] on link "Vista non-EU 🚚" at bounding box center [593, 32] width 51 height 13
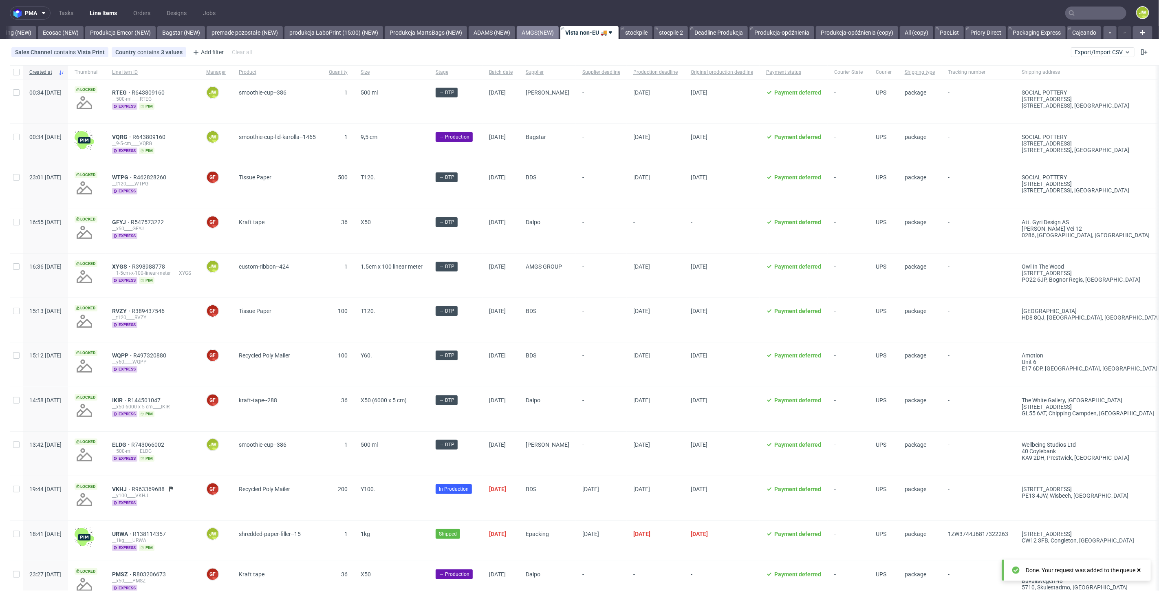
click at [529, 32] on link "AMGS(NEW)" at bounding box center [538, 32] width 42 height 13
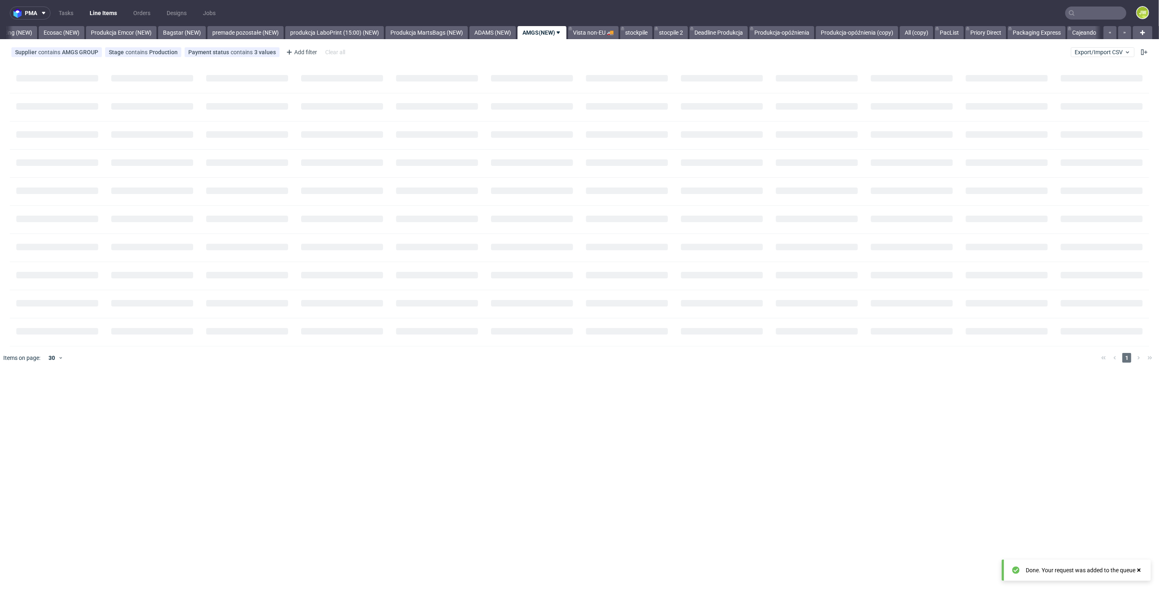
scroll to position [0, 1698]
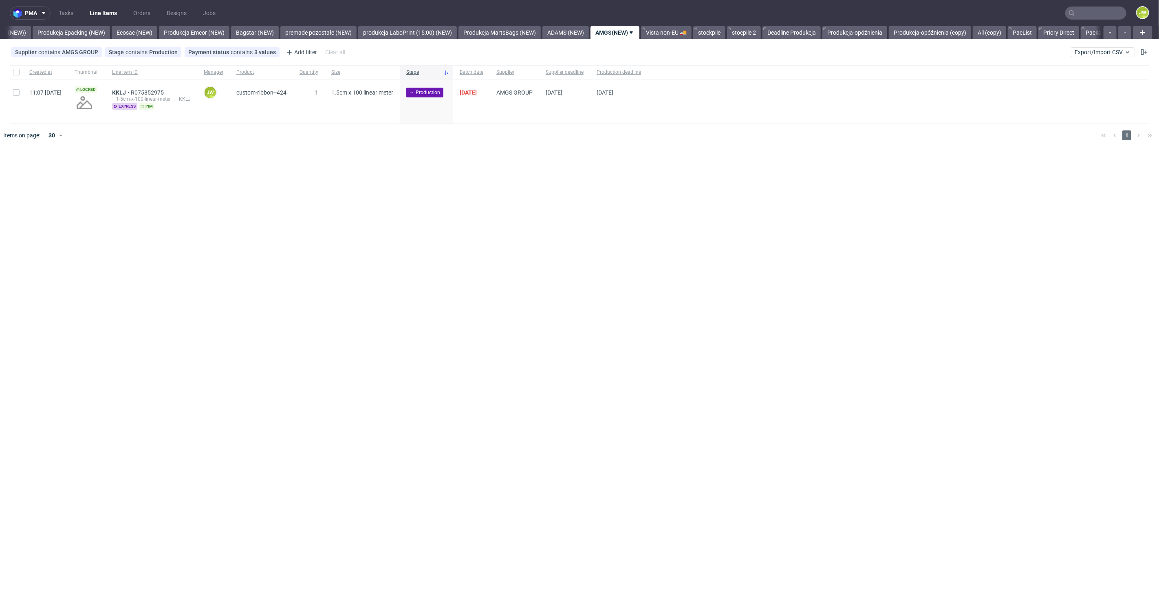
scroll to position [0, 1679]
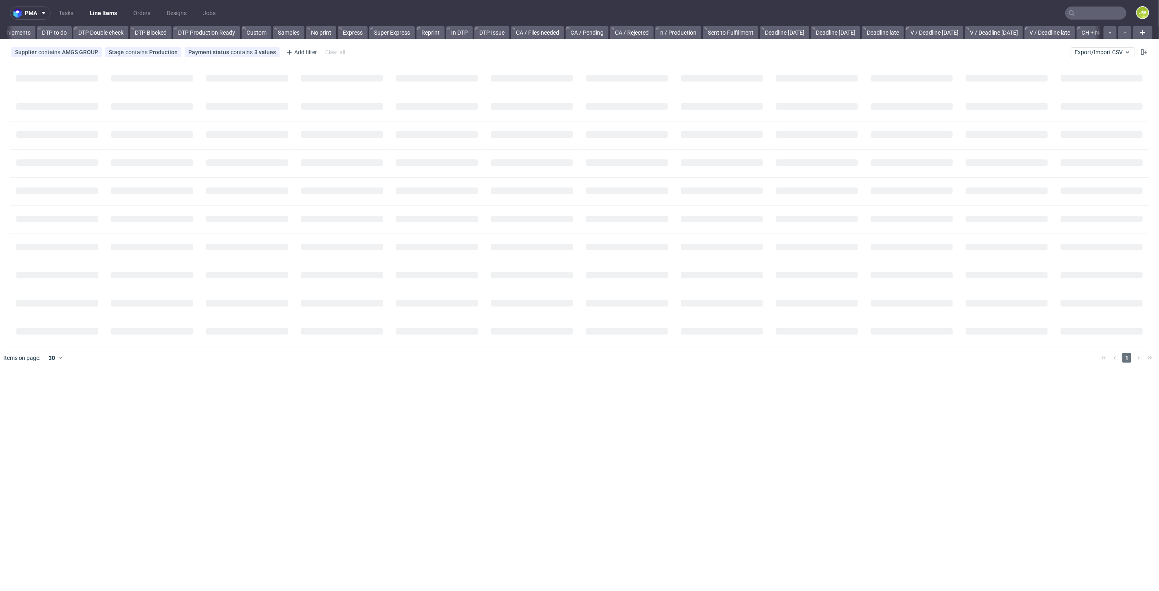
scroll to position [0, 525]
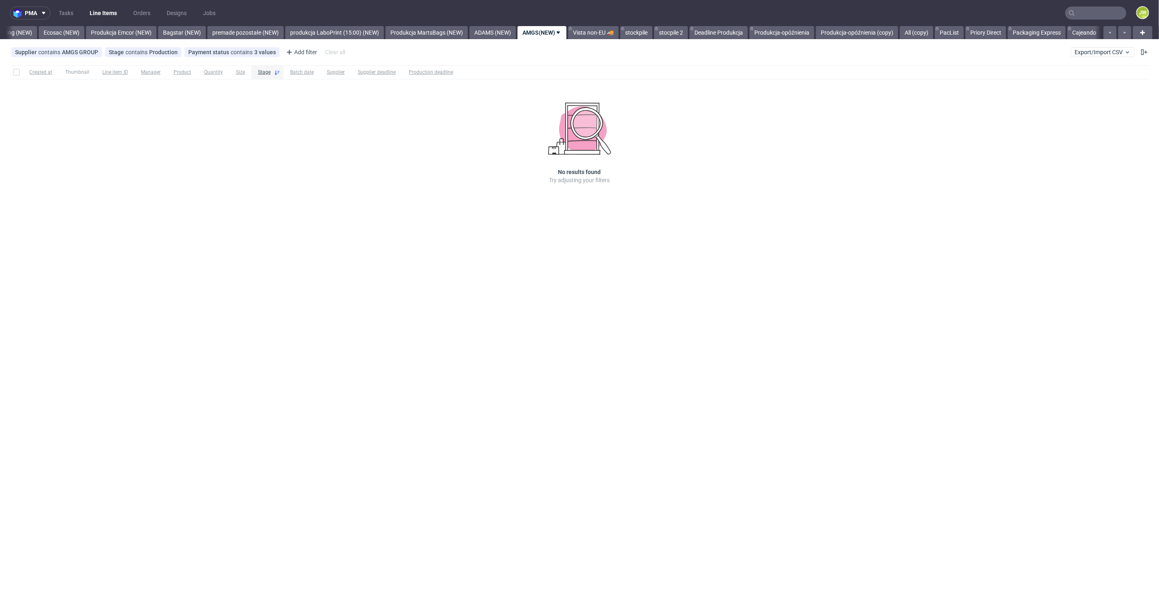
scroll to position [0, 1698]
click at [610, 27] on link "Vista non-EU 🚚" at bounding box center [593, 32] width 51 height 13
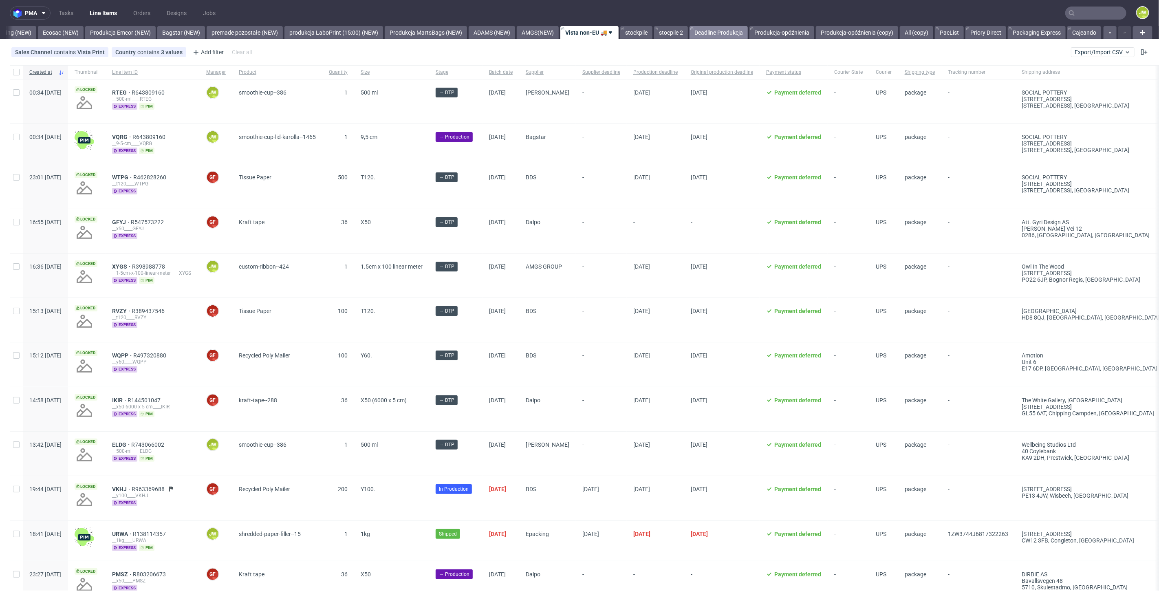
click at [720, 33] on link "Deadline Produkcja" at bounding box center [718, 32] width 58 height 13
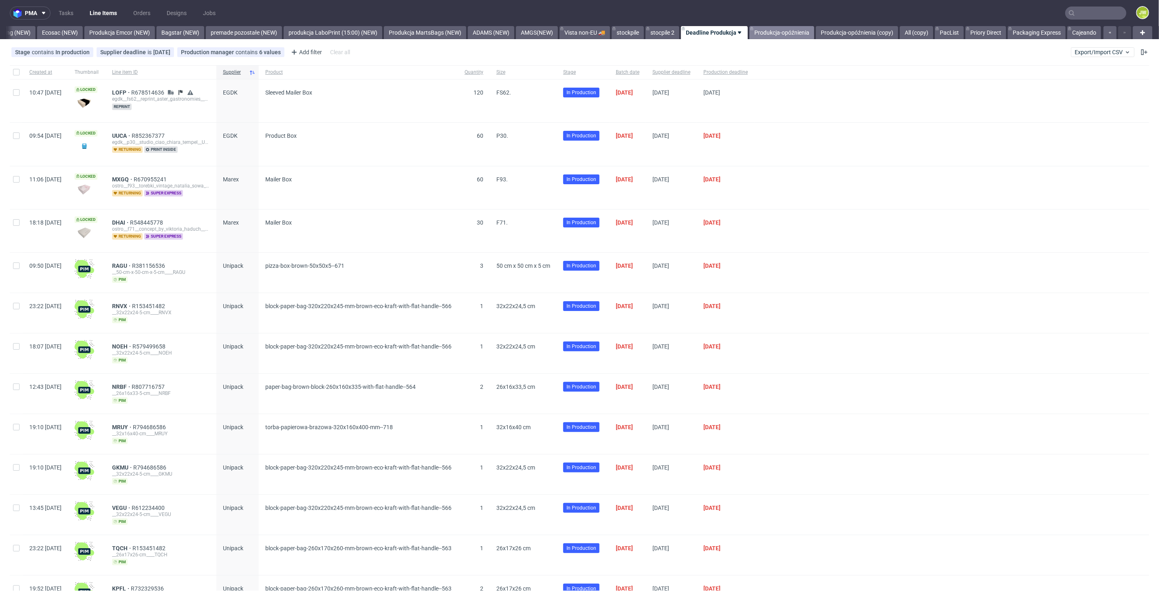
click at [780, 34] on link "Produkcja-opóźnienia" at bounding box center [781, 32] width 65 height 13
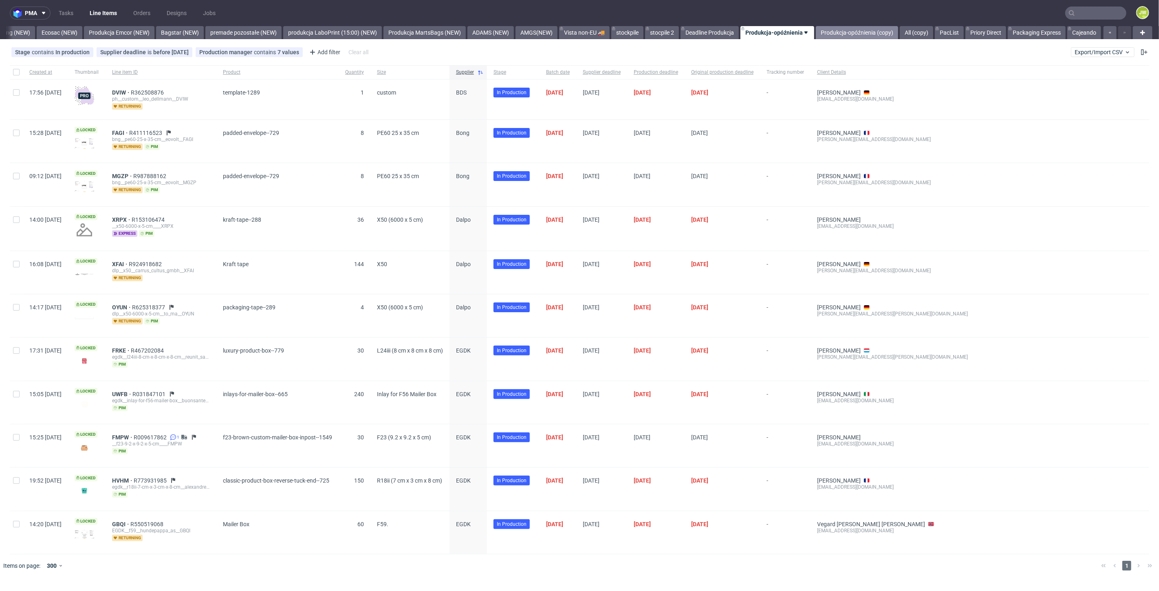
click at [839, 33] on link "Produkcja-opóźnienia (copy)" at bounding box center [857, 32] width 82 height 13
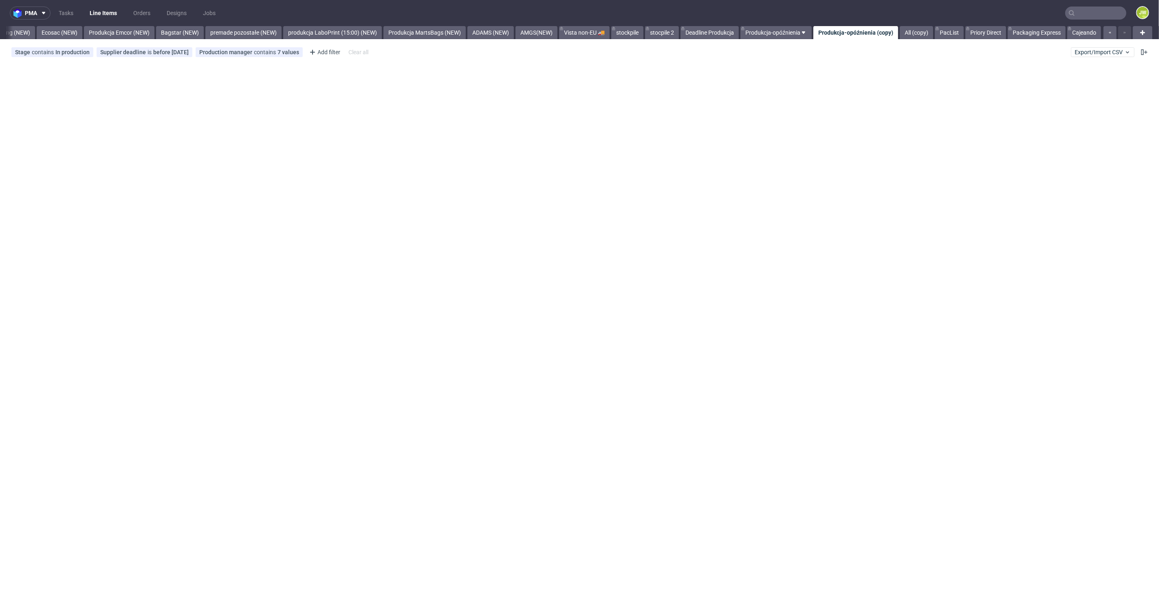
scroll to position [0, 1713]
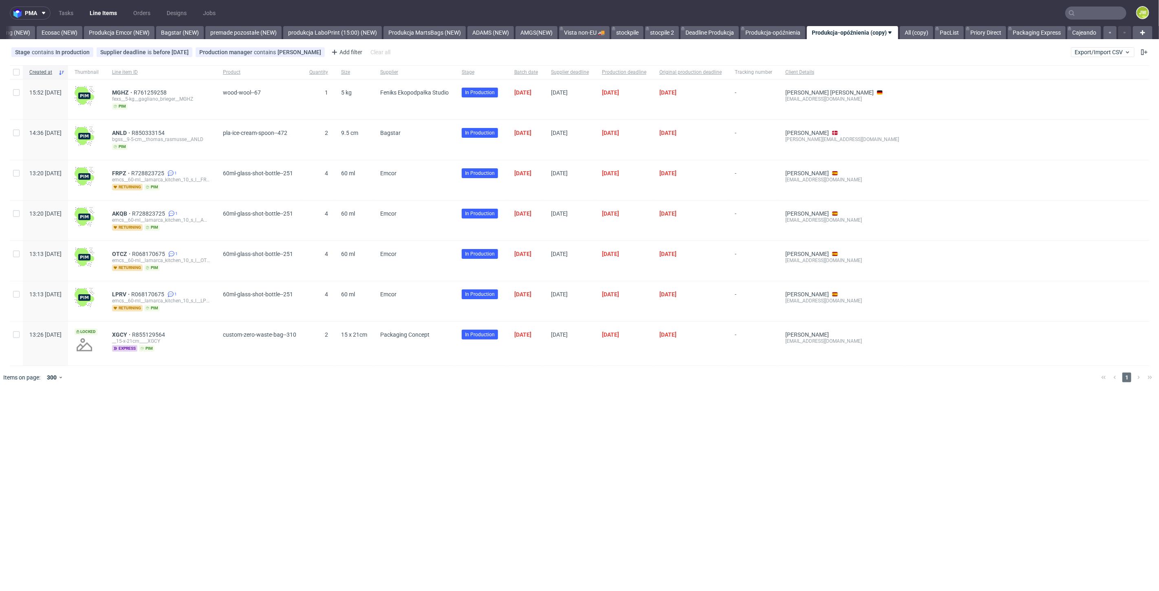
click at [414, 429] on div "pma Tasks Line Items Orders Designs Jobs JW All DTP Late Shipped Shipments DTP …" at bounding box center [579, 295] width 1159 height 591
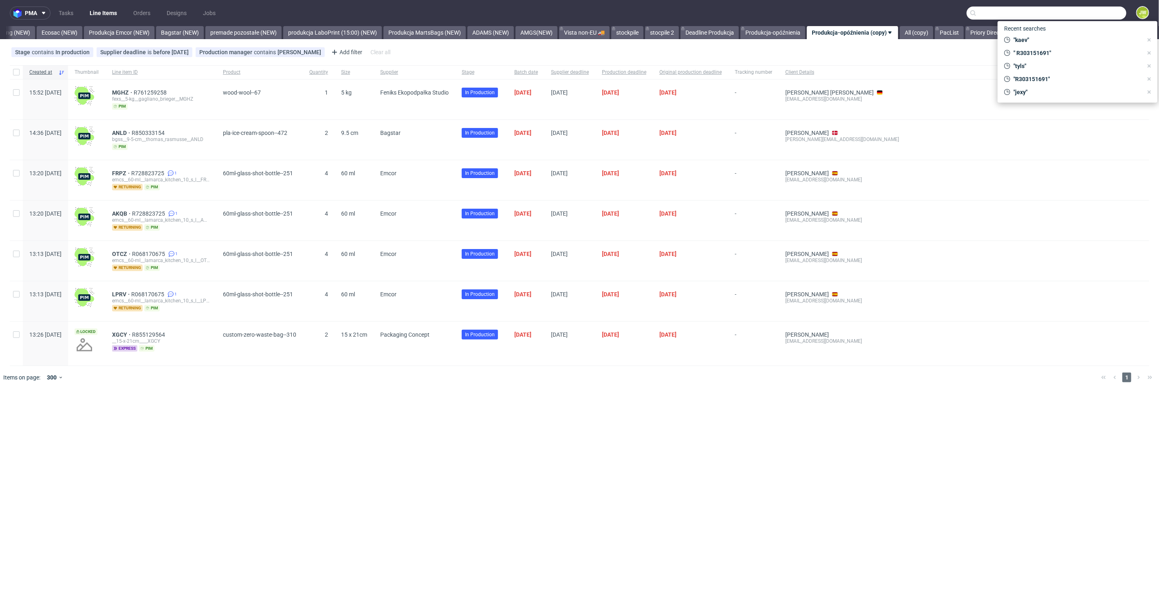
click at [1094, 14] on input "text" at bounding box center [1046, 13] width 160 height 13
paste input "IKMV"
type input "IKMV"
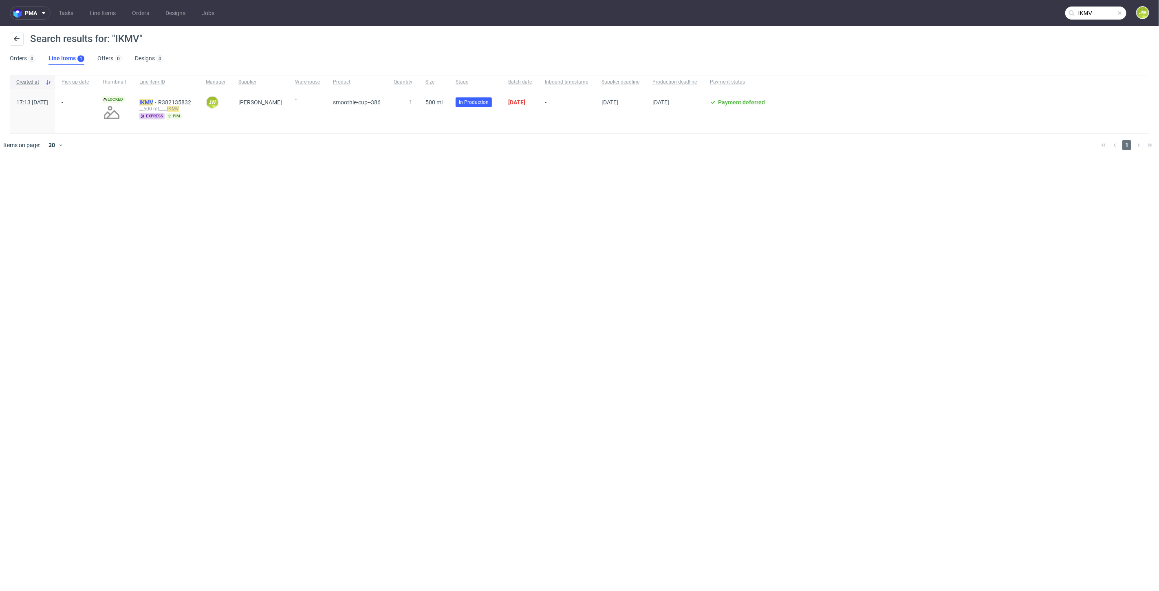
click at [153, 100] on mark "IKMV" at bounding box center [146, 102] width 14 height 7
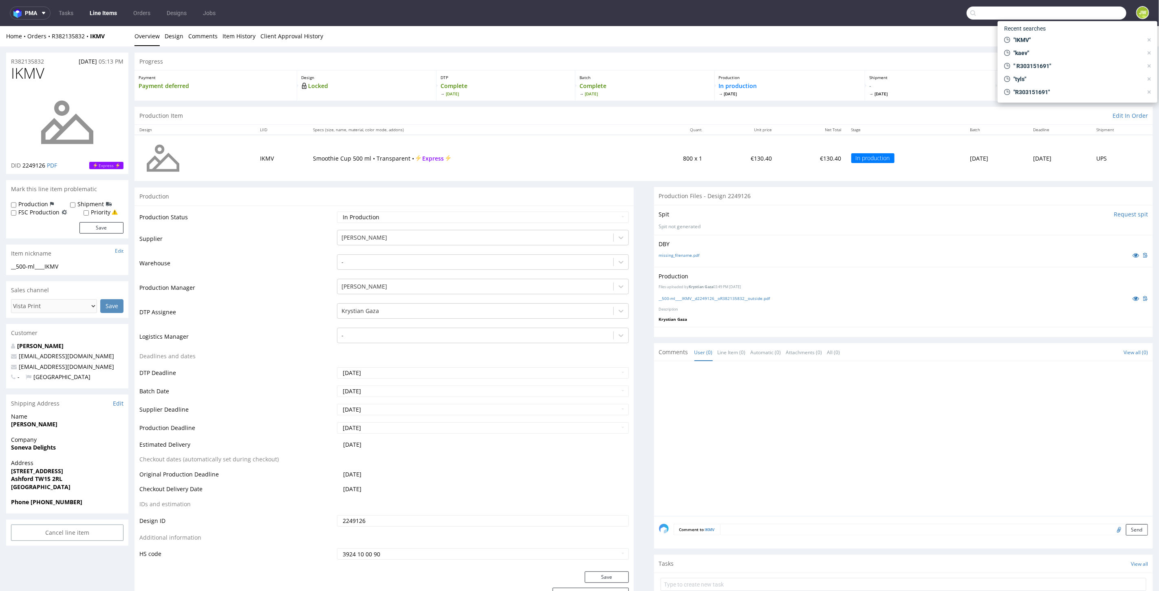
click at [1071, 10] on input "text" at bounding box center [1046, 13] width 160 height 13
type input "vlpb"
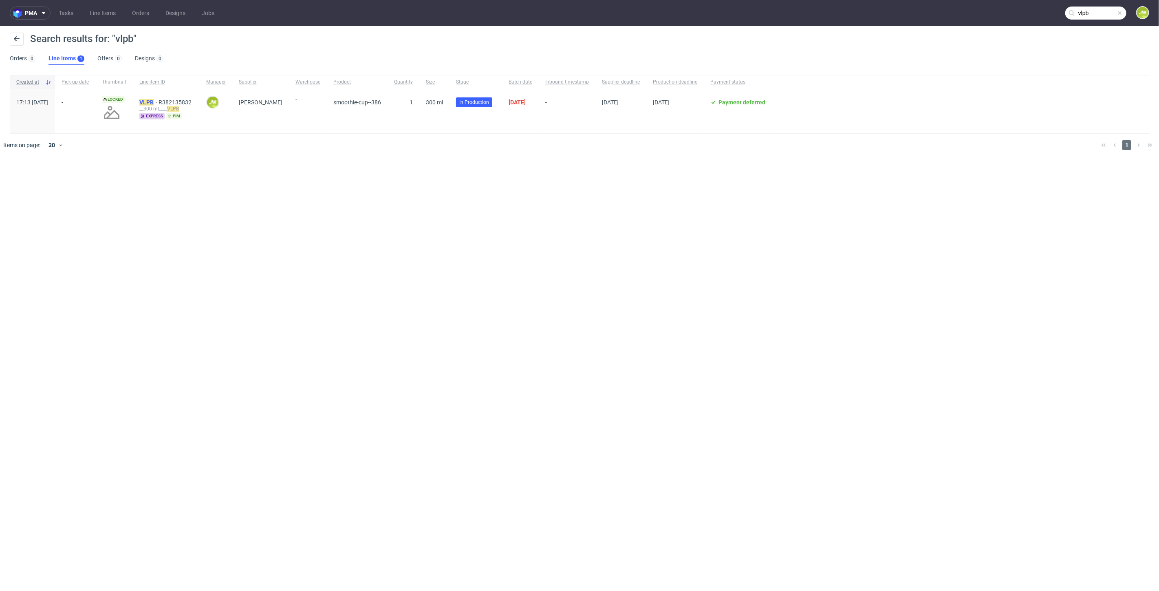
click at [154, 103] on mark "VLPB" at bounding box center [146, 102] width 14 height 7
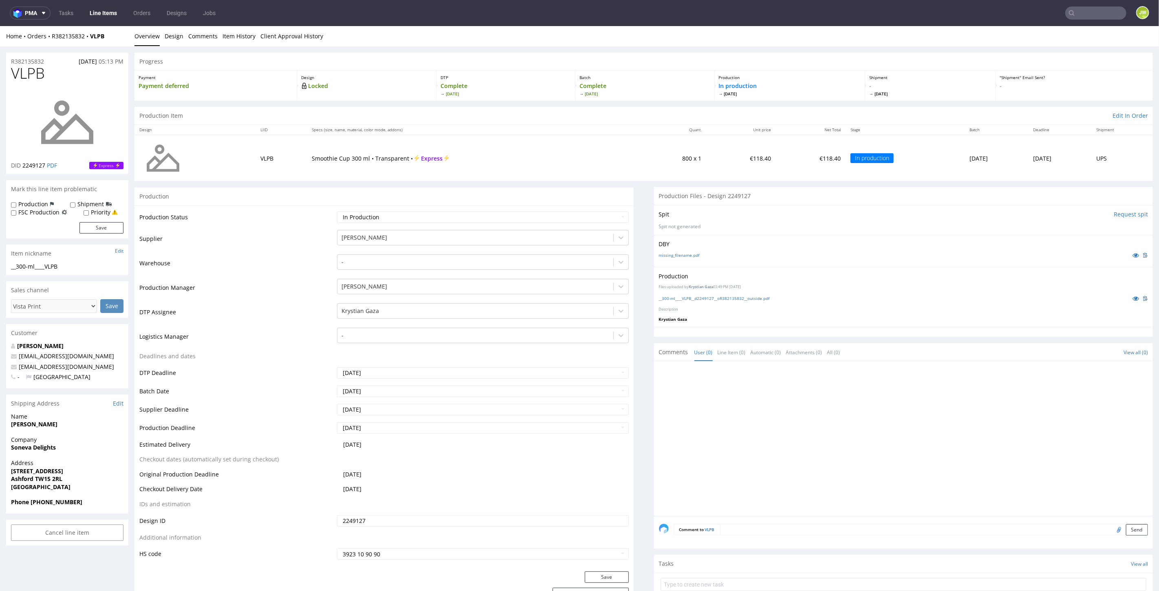
drag, startPoint x: 102, startPoint y: 12, endPoint x: 108, endPoint y: 13, distance: 5.7
click at [102, 12] on link "Line Items" at bounding box center [103, 13] width 37 height 13
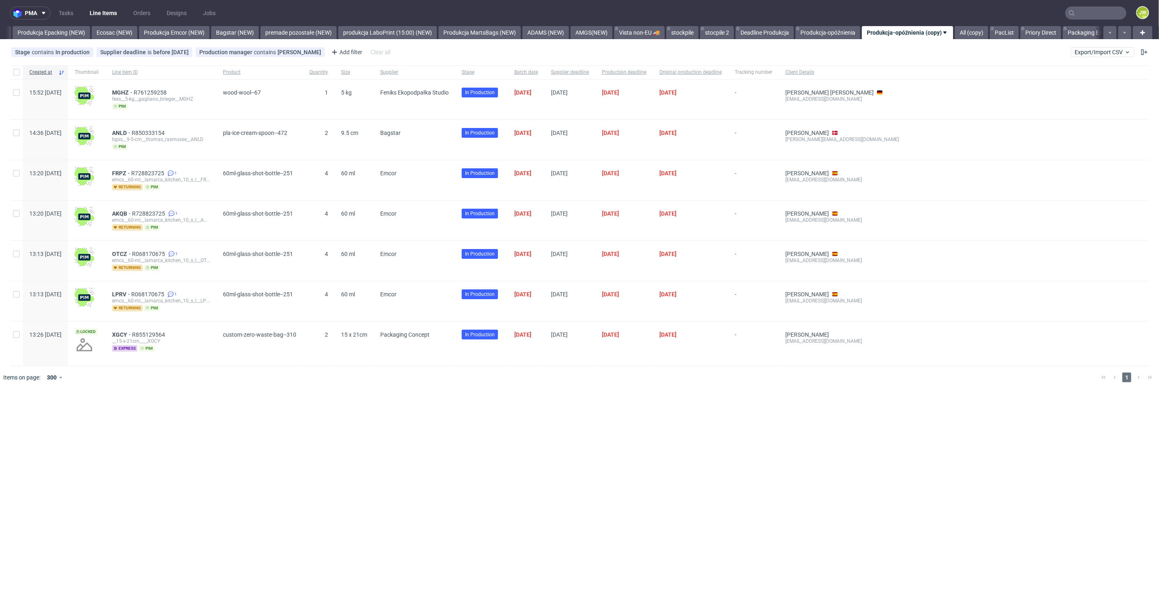
click at [1100, 46] on div "Stage contains In production Supplier deadline is before today Production manag…" at bounding box center [579, 52] width 1159 height 20
click at [1101, 52] on span "Export/Import CSV" at bounding box center [1102, 52] width 56 height 7
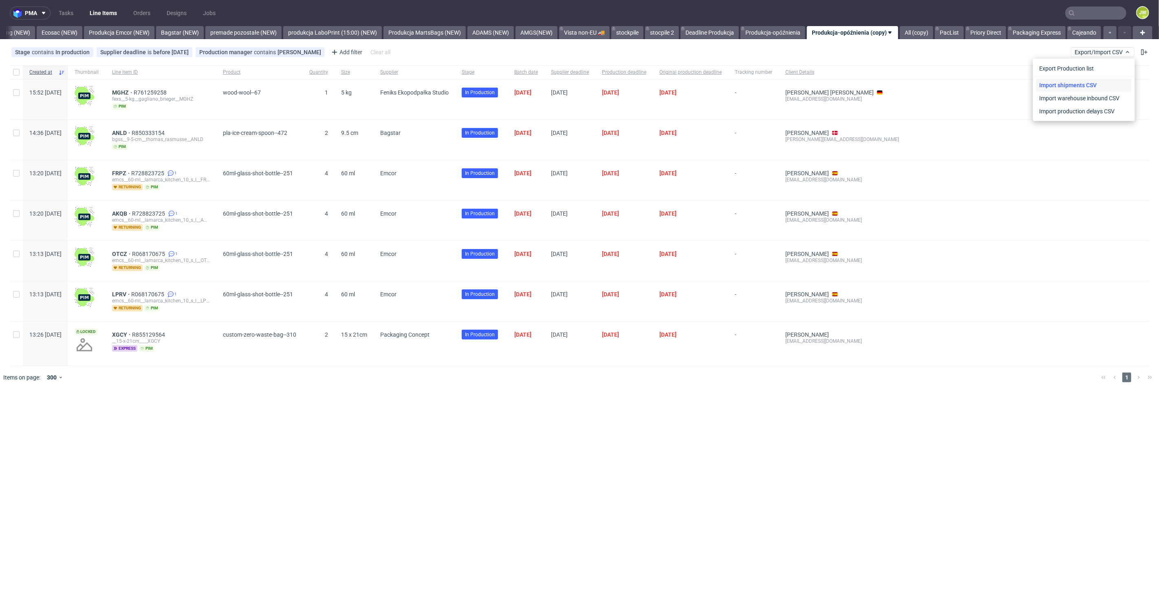
click at [1045, 86] on link "Import shipments CSV" at bounding box center [1083, 85] width 95 height 13
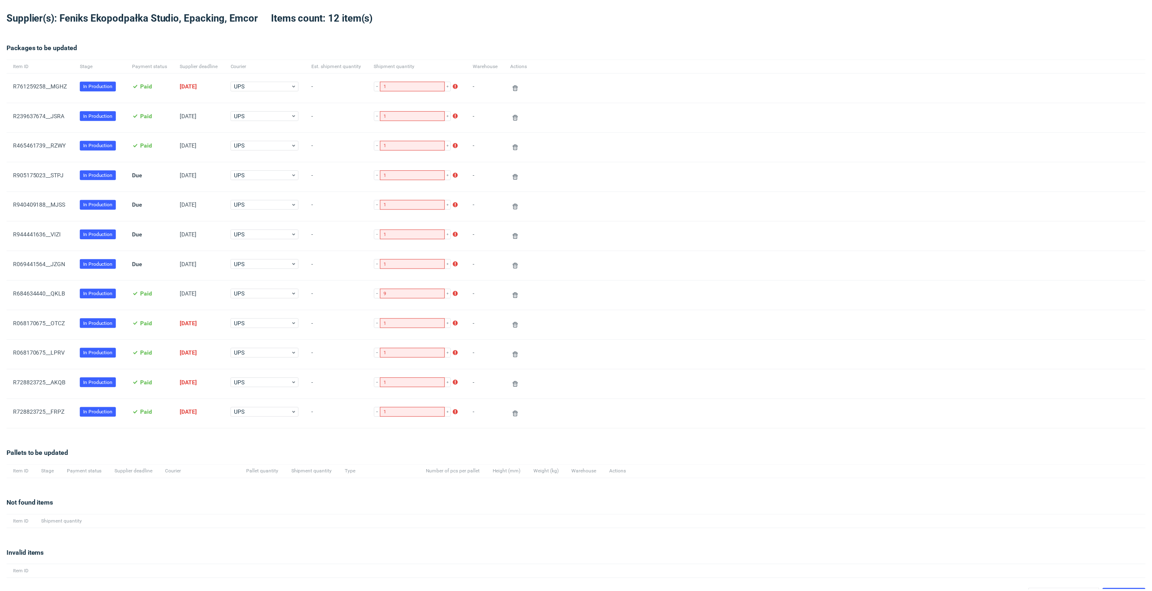
scroll to position [45, 0]
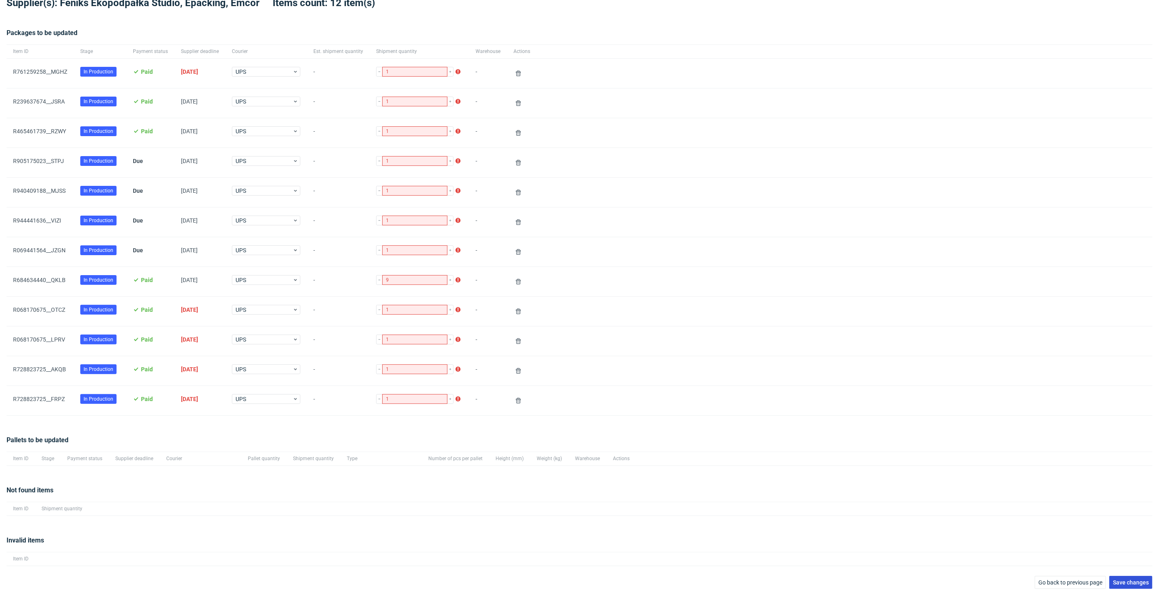
click at [1115, 579] on span "Save changes" at bounding box center [1131, 582] width 36 height 6
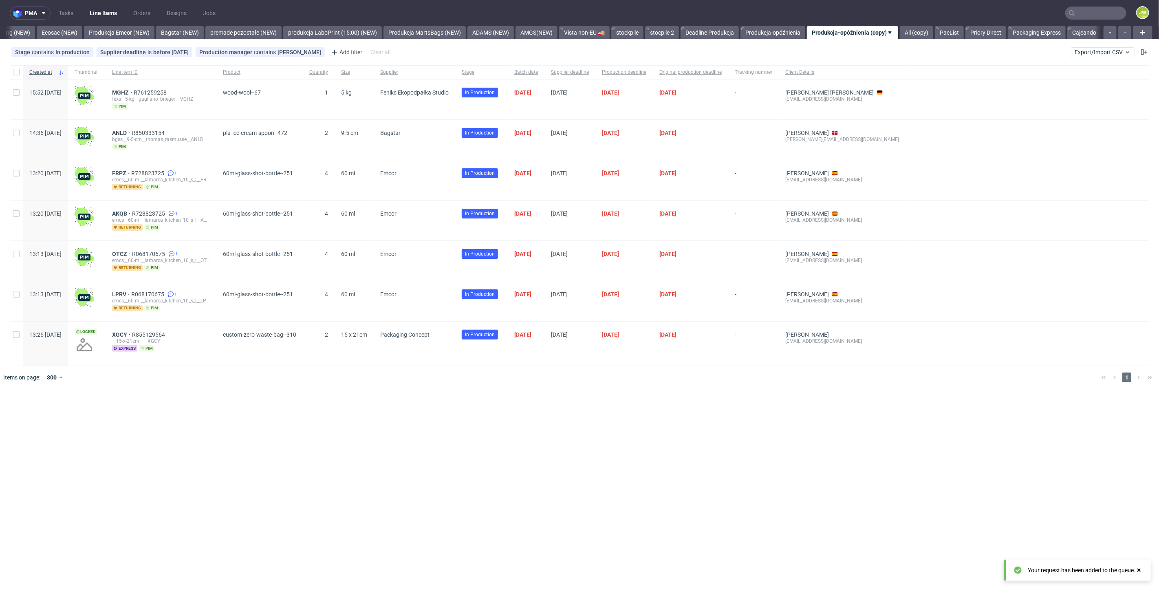
scroll to position [0, 1713]
drag, startPoint x: 1103, startPoint y: 53, endPoint x: 1094, endPoint y: 54, distance: 9.5
click at [1103, 53] on span "Export/Import CSV" at bounding box center [1102, 52] width 56 height 7
click at [1048, 84] on link "Import shipments CSV" at bounding box center [1083, 85] width 95 height 13
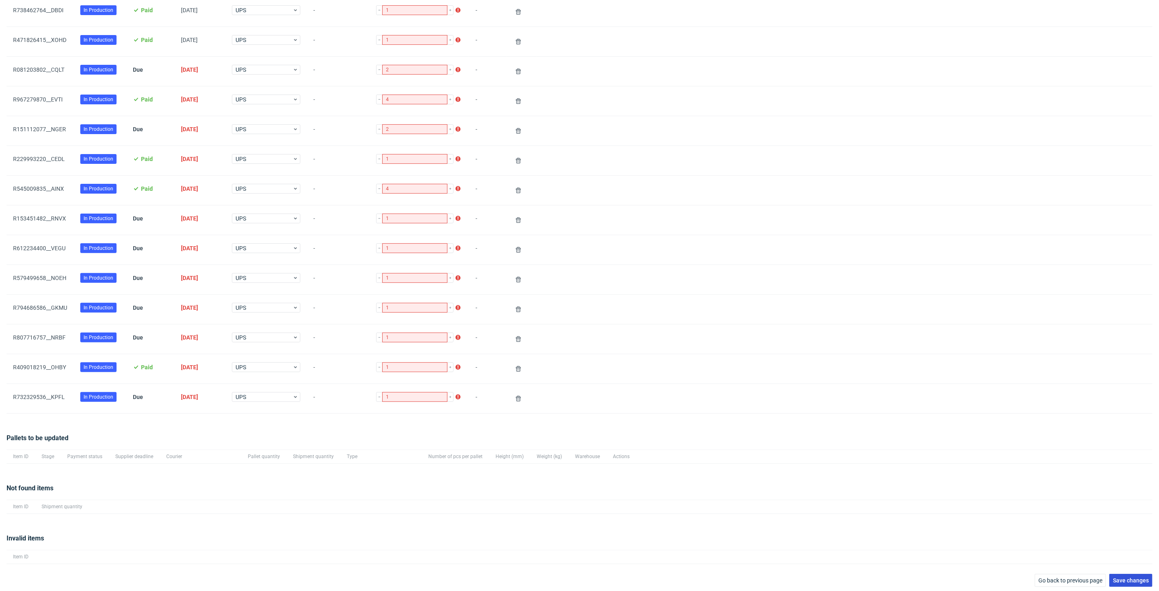
click at [1133, 579] on span "Save changes" at bounding box center [1131, 580] width 36 height 6
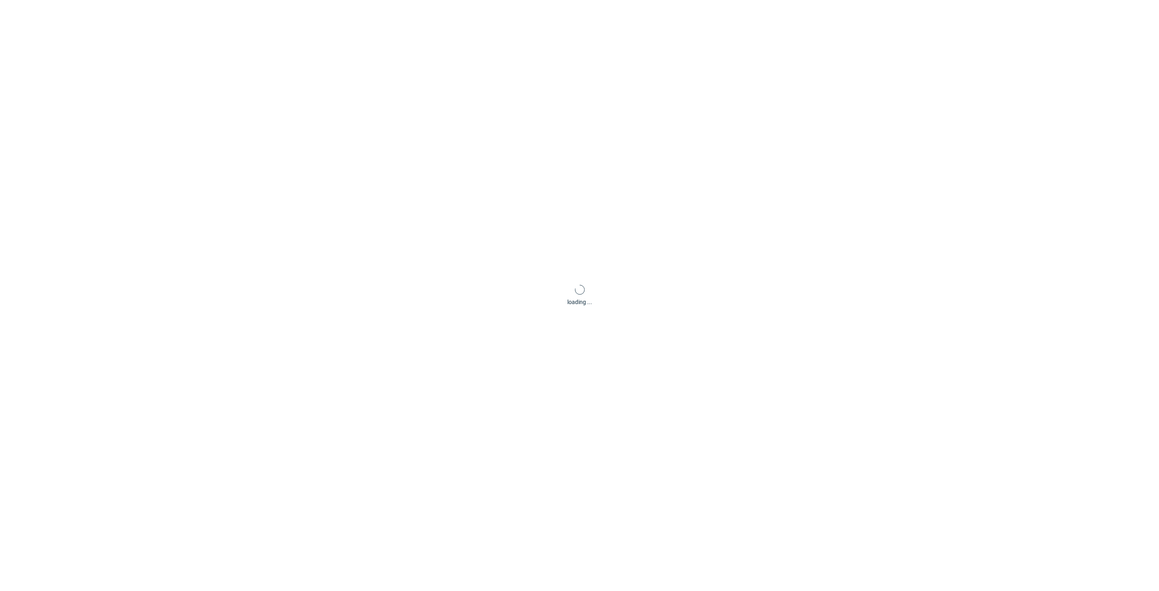
scroll to position [39, 0]
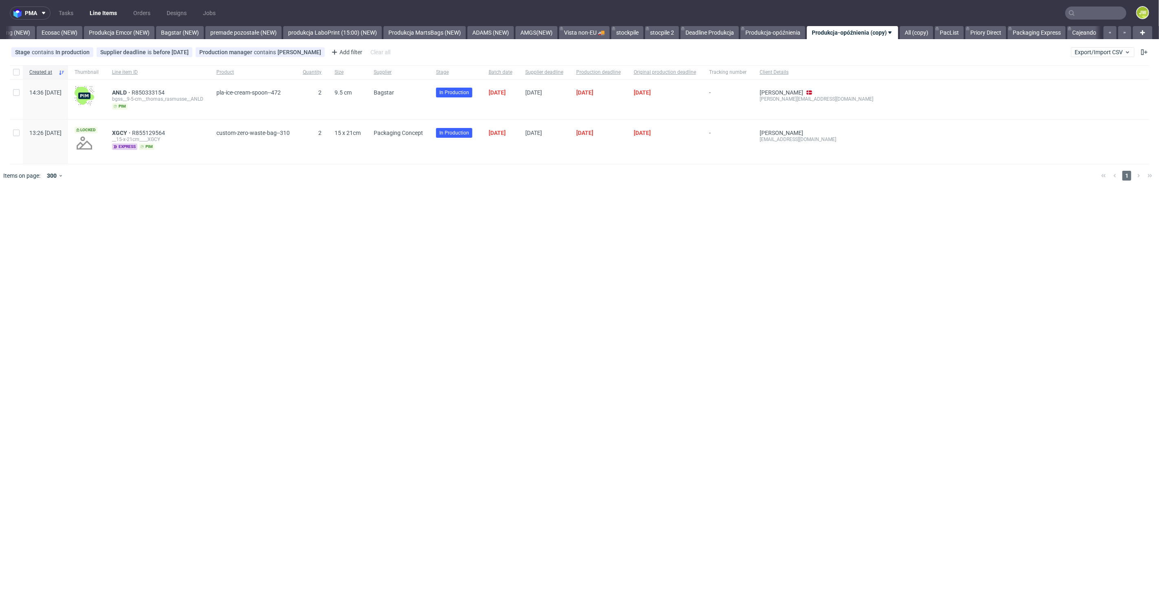
scroll to position [0, 1713]
click at [1088, 12] on input "text" at bounding box center [1095, 13] width 61 height 13
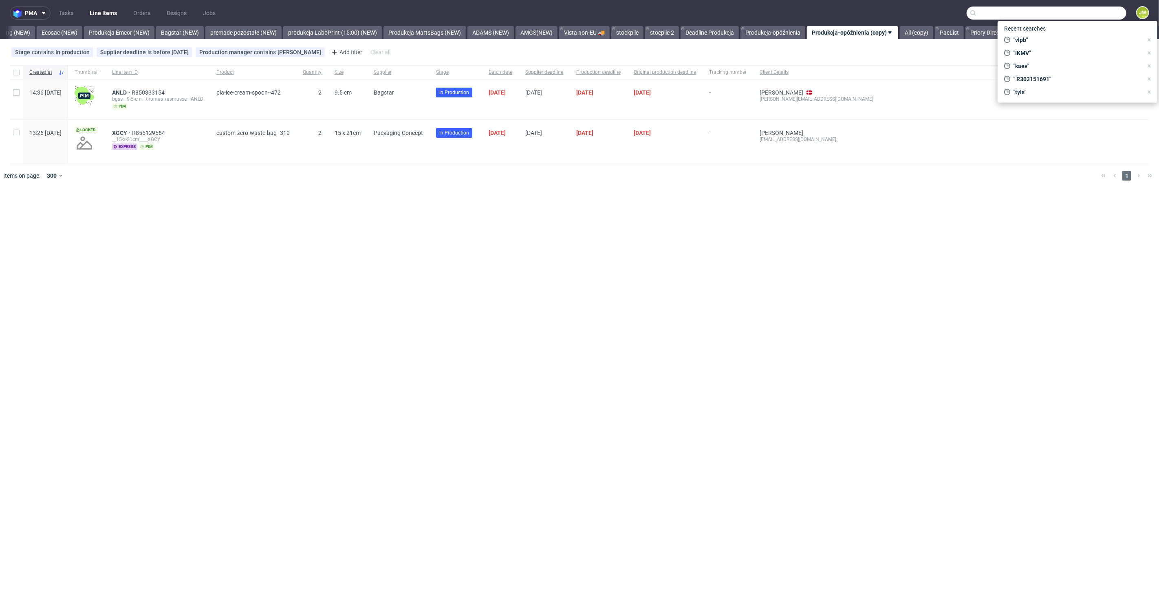
paste input "R443120942__GQLK"
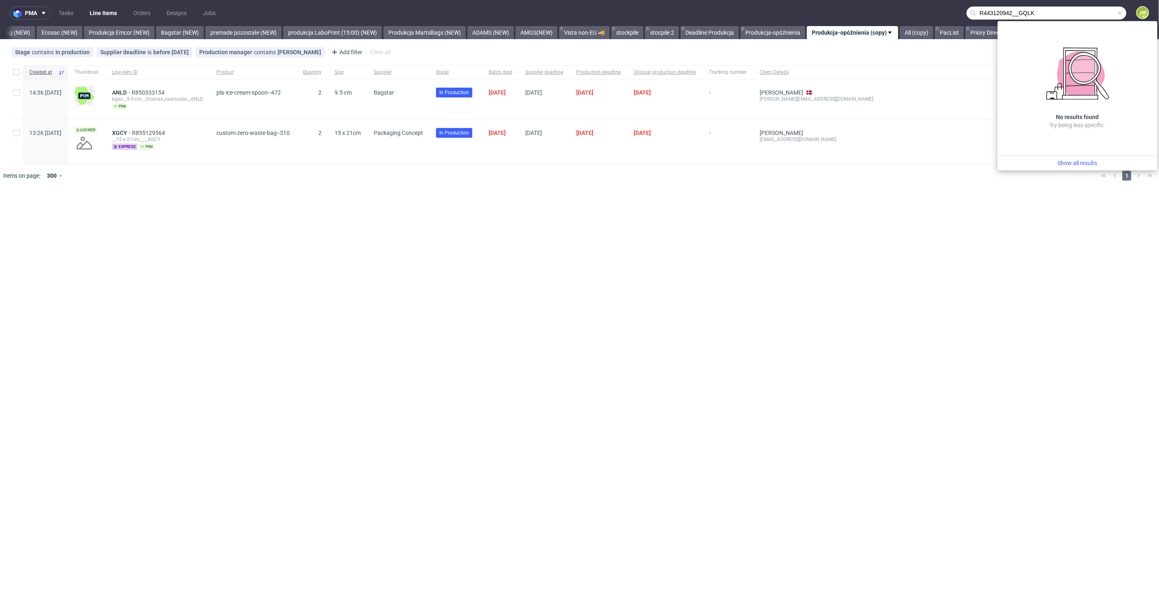
drag, startPoint x: 1019, startPoint y: 13, endPoint x: 852, endPoint y: 12, distance: 167.5
click at [852, 12] on nav "pma Tasks Line Items Orders Designs Jobs R443120942__GQLK JW" at bounding box center [579, 13] width 1159 height 26
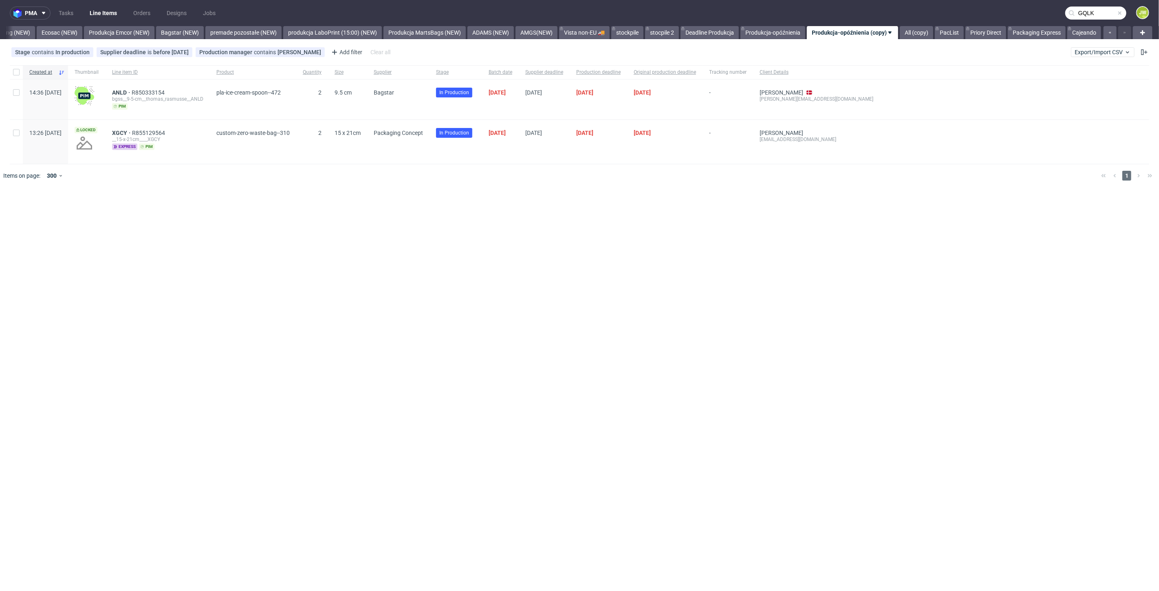
type input "GQLK"
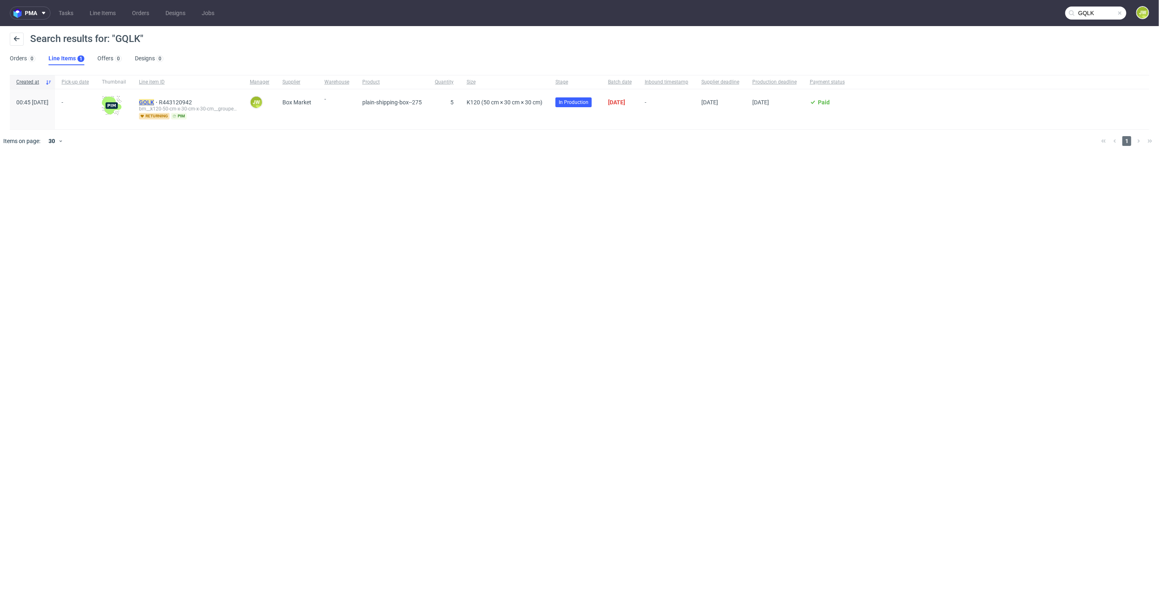
click at [154, 99] on mark "GQLK" at bounding box center [146, 102] width 15 height 7
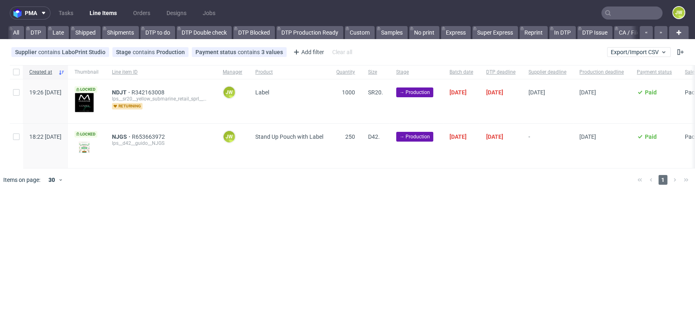
scroll to position [0, 1728]
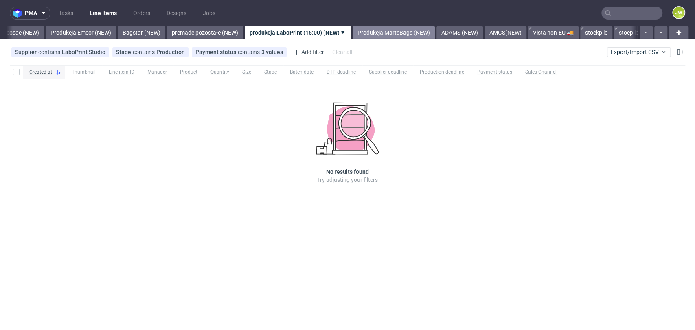
click at [385, 35] on link "Produkcja MartsBags (NEW)" at bounding box center [394, 32] width 82 height 13
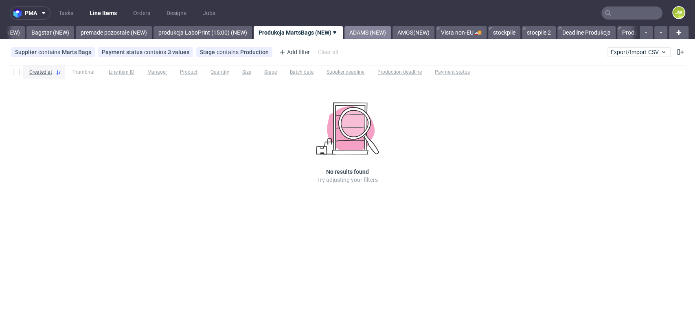
click at [391, 36] on link "ADAMS (NEW)" at bounding box center [368, 32] width 46 height 13
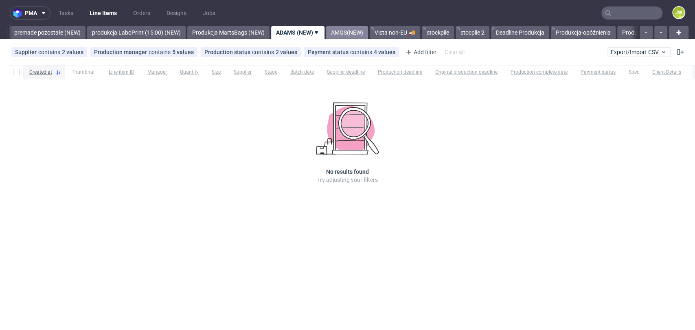
click at [356, 36] on link "AMGS(NEW)" at bounding box center [347, 32] width 42 height 13
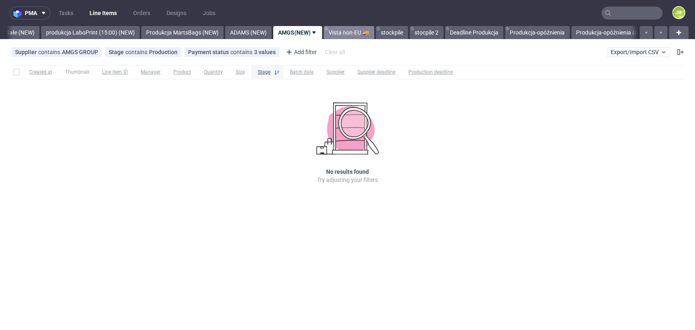
click at [362, 33] on link "Vista non-EU 🚚" at bounding box center [349, 32] width 51 height 13
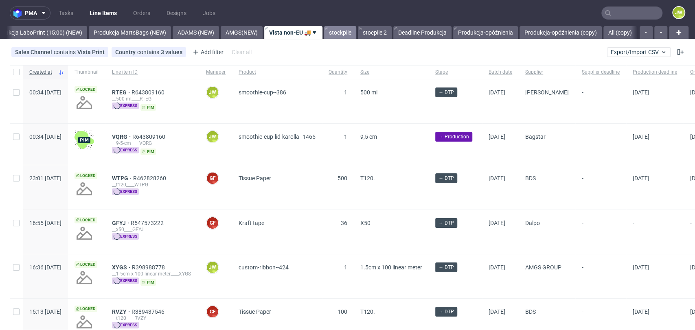
click at [356, 35] on link "stockpile" at bounding box center [340, 32] width 32 height 13
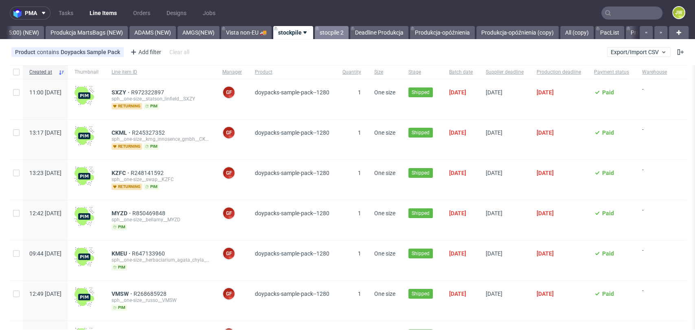
click at [349, 34] on link "stocpile 2" at bounding box center [332, 32] width 34 height 13
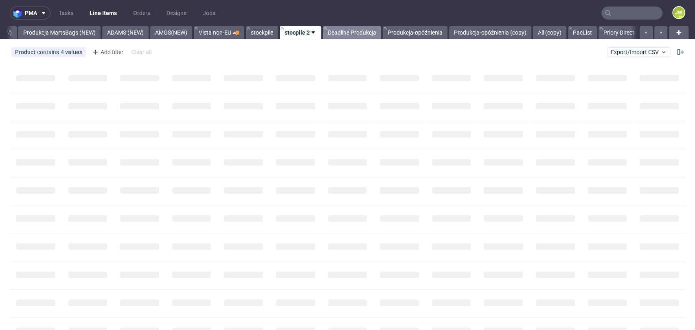
scroll to position [0, 2062]
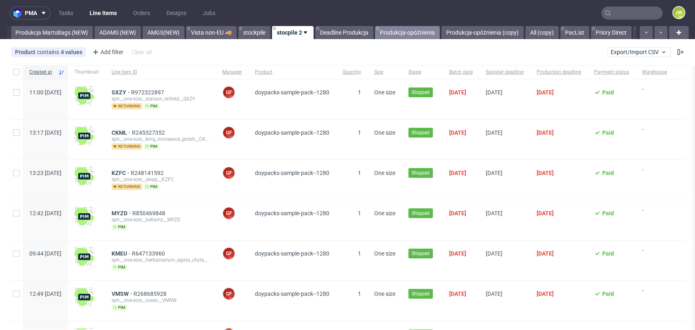
click at [416, 33] on link "Produkcja-opóźnienia" at bounding box center [407, 32] width 65 height 13
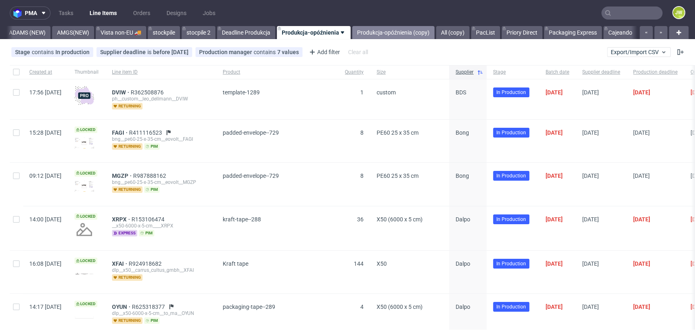
click at [395, 33] on link "Produkcja-opóźnienia (copy)" at bounding box center [393, 32] width 82 height 13
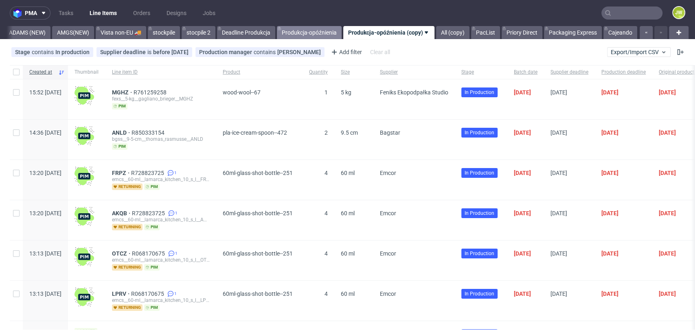
click at [330, 32] on link "Produkcja-opóźnienia" at bounding box center [309, 32] width 65 height 13
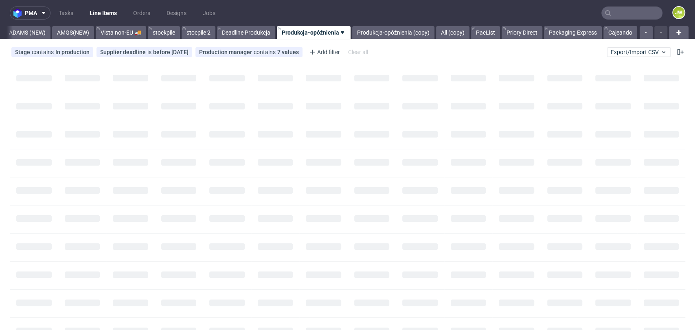
scroll to position [0, 2174]
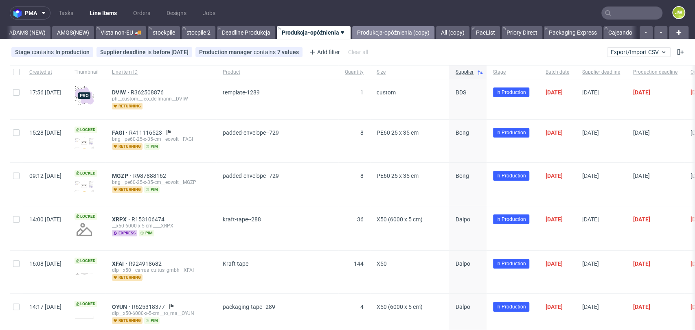
click at [388, 31] on link "Produkcja-opóźnienia (copy)" at bounding box center [393, 32] width 82 height 13
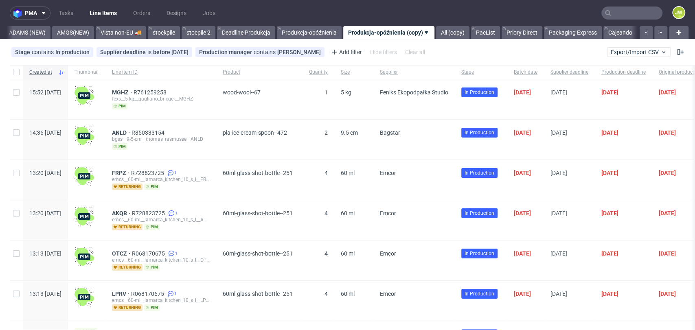
scroll to position [0, 2185]
